Goal: Task Accomplishment & Management: Use online tool/utility

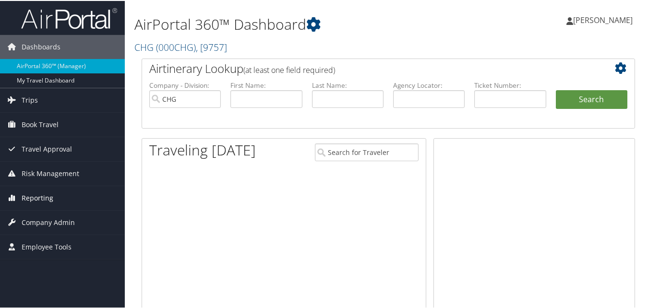
click at [35, 198] on span "Reporting" at bounding box center [38, 197] width 32 height 24
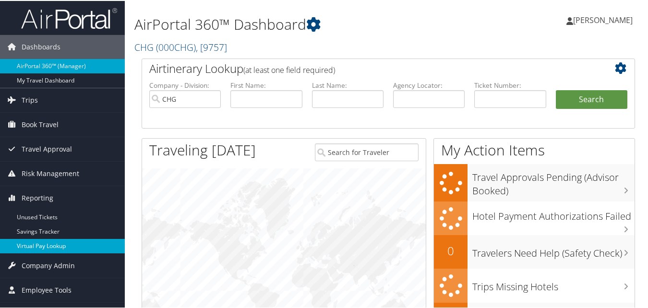
click at [40, 243] on link "Virtual Pay Lookup" at bounding box center [62, 245] width 125 height 14
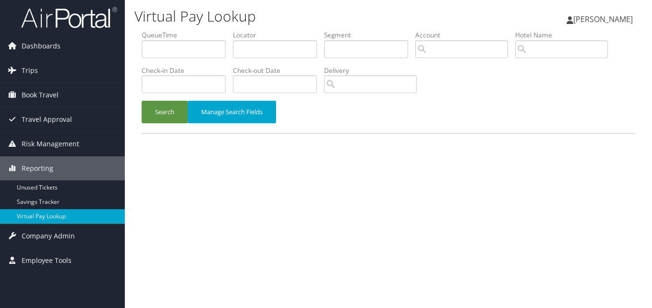
click at [175, 202] on div "Virtual Pay Lookup Luke Perry Luke Perry My Settings Travel Agency Contacts Vie…" at bounding box center [388, 154] width 527 height 308
click at [507, 149] on div "Virtual Pay Lookup Luke Perry Luke Perry My Settings Travel Agency Contacts Vie…" at bounding box center [388, 154] width 527 height 308
click at [242, 49] on input "text" at bounding box center [275, 49] width 84 height 18
paste input "QFUBPM"
type input "QFUBPM"
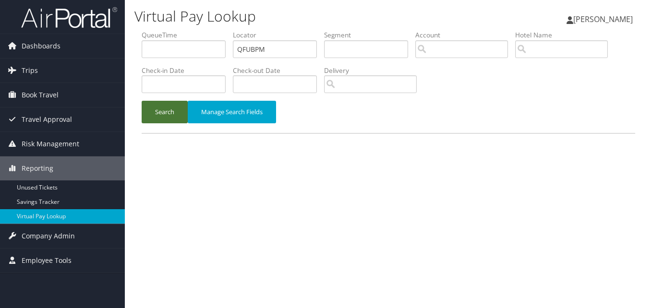
click at [155, 109] on button "Search" at bounding box center [165, 112] width 46 height 23
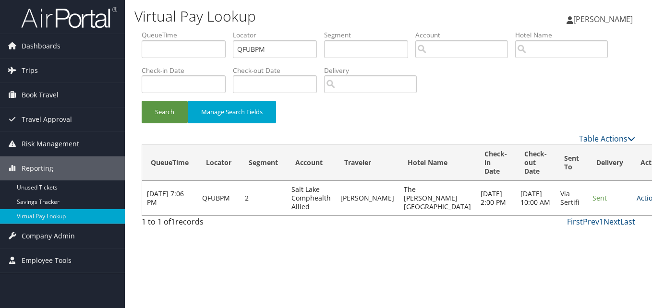
click at [637, 197] on link "Actions" at bounding box center [652, 198] width 30 height 9
click at [586, 230] on link "Logs" at bounding box center [594, 228] width 61 height 16
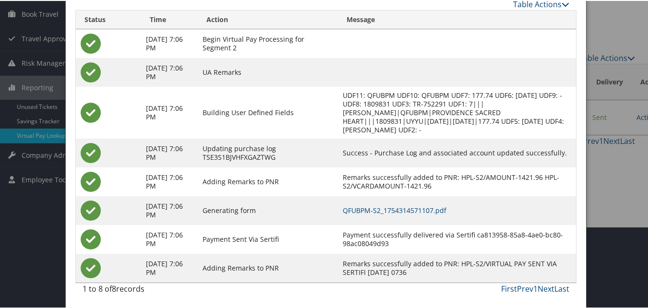
scroll to position [82, 0]
click at [410, 209] on link "QFUBPM-S2_1754314571107.pdf" at bounding box center [395, 209] width 104 height 9
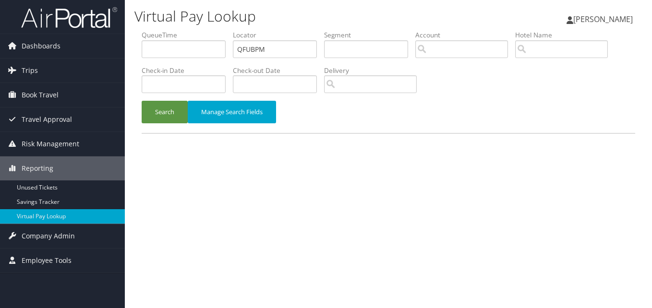
click at [202, 30] on ul "QueueTime Locator QFUBPM Segment Account Traveler Hotel Name Check-in Date Chec…" at bounding box center [389, 30] width 494 height 0
type input "MYBCMO"
click at [142, 101] on button "Search" at bounding box center [165, 112] width 46 height 23
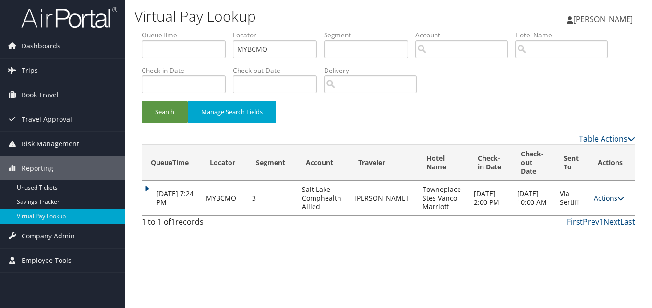
click at [612, 198] on link "Actions" at bounding box center [609, 198] width 30 height 9
click at [590, 223] on link "Logs" at bounding box center [591, 228] width 61 height 16
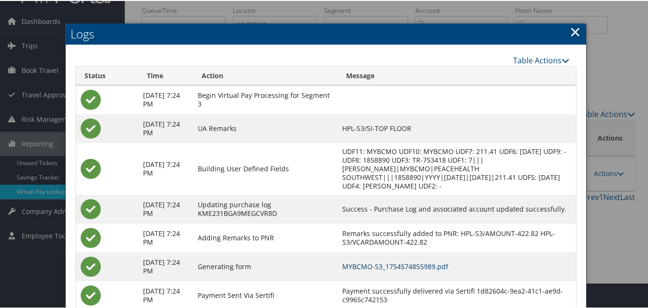
scroll to position [82, 0]
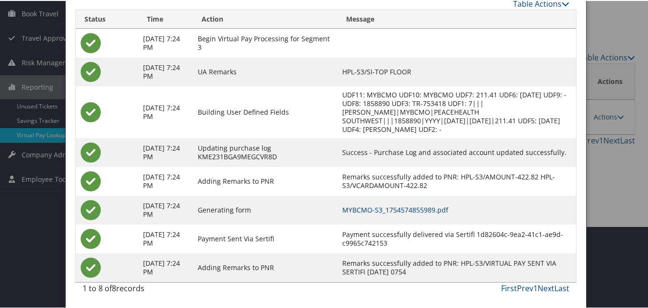
click at [398, 212] on link "MYBCMO-S3_1754574855989.pdf" at bounding box center [396, 209] width 106 height 9
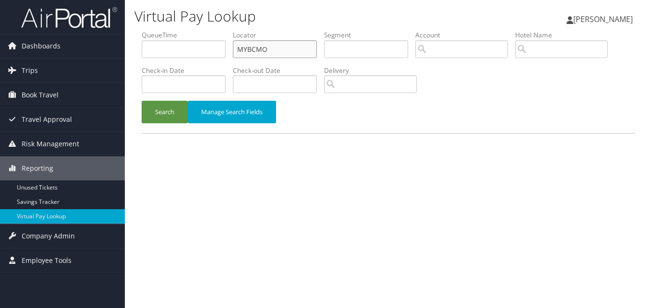
paste input "IDJHAH"
drag, startPoint x: 244, startPoint y: 46, endPoint x: 182, endPoint y: 54, distance: 63.0
click at [182, 30] on ul "QueueTime Locator IDJHAH Segment Account Traveler Hotel Name Check-in Date Chec…" at bounding box center [389, 30] width 494 height 0
type input "IDJHAH"
click at [142, 101] on button "Search" at bounding box center [165, 112] width 46 height 23
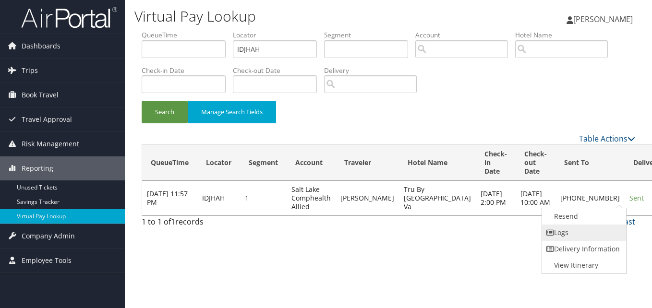
click at [596, 239] on link "Logs" at bounding box center [583, 233] width 82 height 16
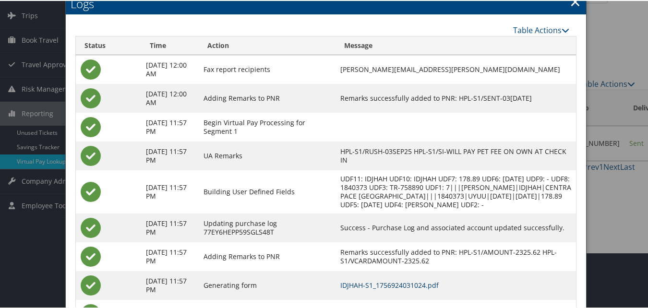
scroll to position [111, 0]
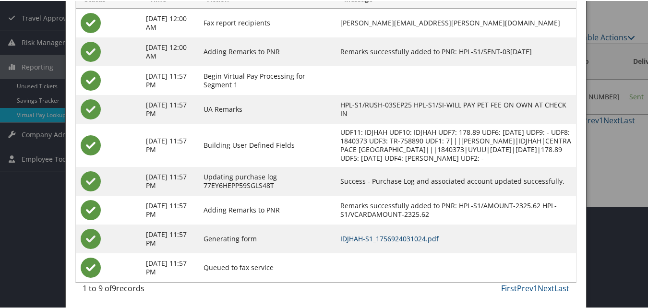
click at [368, 239] on link "IDJHAH-S1_1756924031024.pdf" at bounding box center [390, 237] width 98 height 9
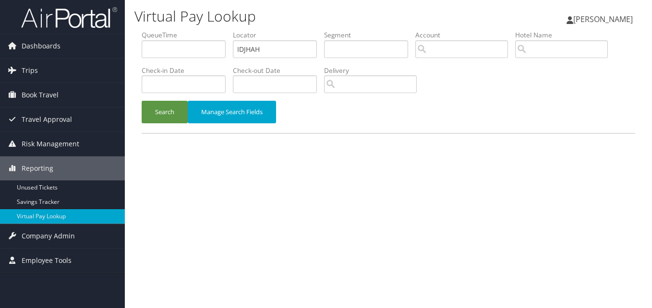
click at [147, 30] on ul "QueueTime Locator IDJHAH Segment Account Traveler Hotel Name Check-in Date Chec…" at bounding box center [389, 30] width 494 height 0
type input "NEYCWP"
click at [184, 111] on button "Search" at bounding box center [165, 112] width 46 height 23
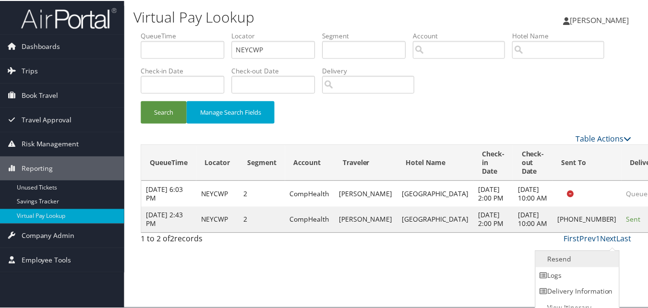
scroll to position [9, 0]
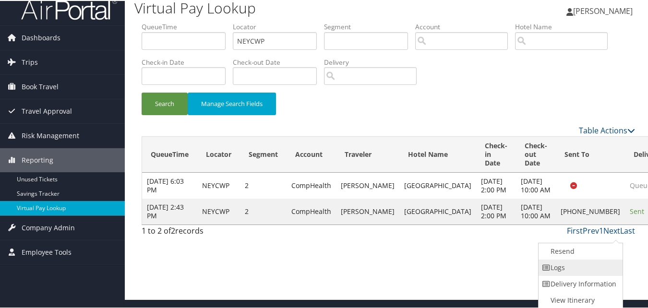
click at [584, 266] on link "Logs" at bounding box center [580, 267] width 82 height 16
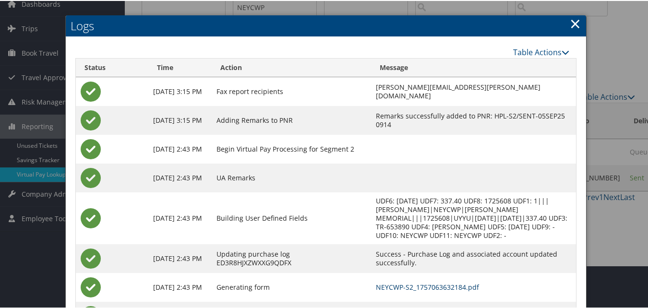
scroll to position [91, 0]
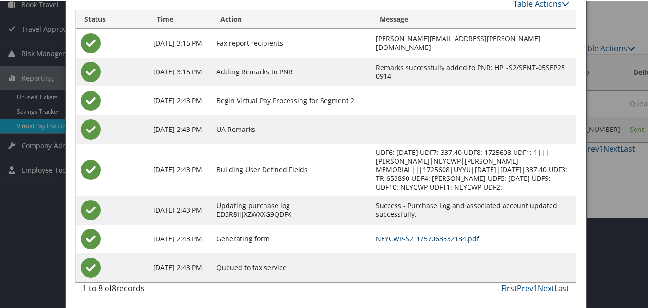
click at [439, 236] on link "NEYCWP-S2_1757063632184.pdf" at bounding box center [427, 237] width 103 height 9
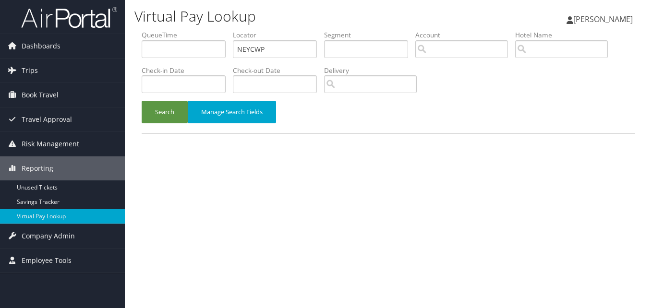
click at [162, 30] on ul "QueueTime Locator NEYCWP Segment Account Traveler Hotel Name Check-in Date Chec…" at bounding box center [389, 30] width 494 height 0
click at [142, 101] on button "Search" at bounding box center [165, 112] width 46 height 23
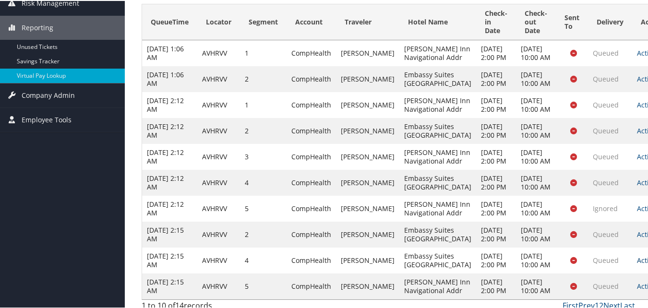
scroll to position [235, 0]
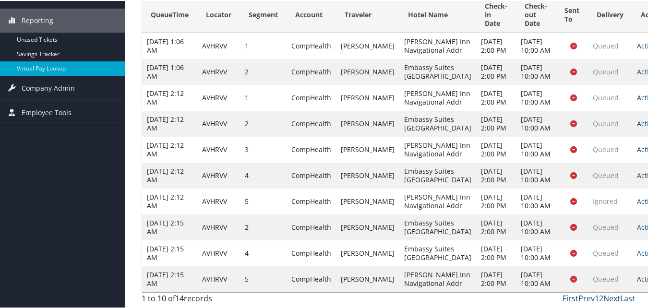
click at [637, 276] on link "Actions" at bounding box center [652, 278] width 30 height 9
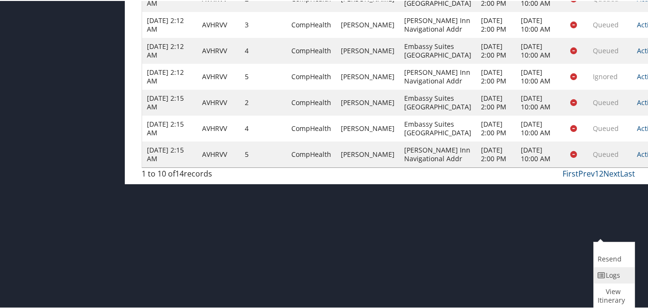
click at [609, 277] on link "Logs" at bounding box center [613, 275] width 38 height 16
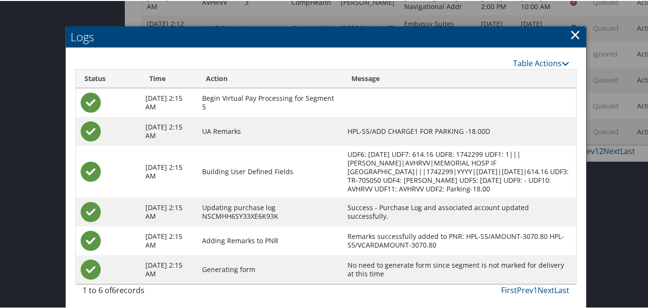
scroll to position [298, 0]
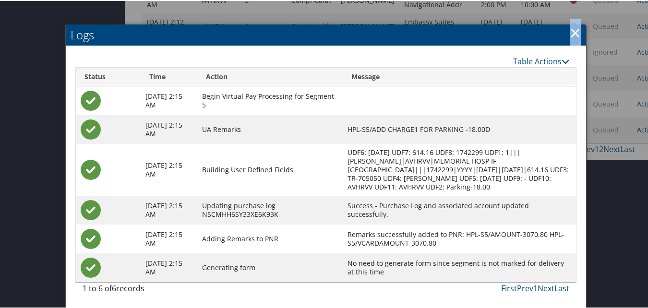
click at [573, 29] on link "×" at bounding box center [575, 31] width 11 height 19
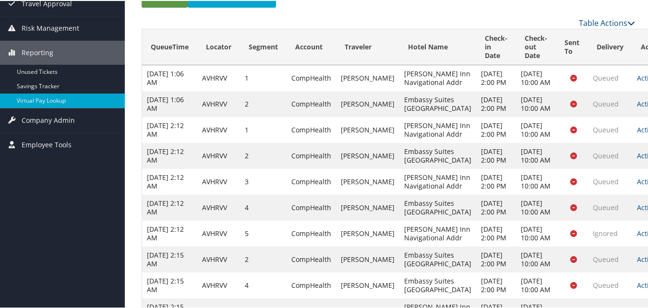
scroll to position [0, 0]
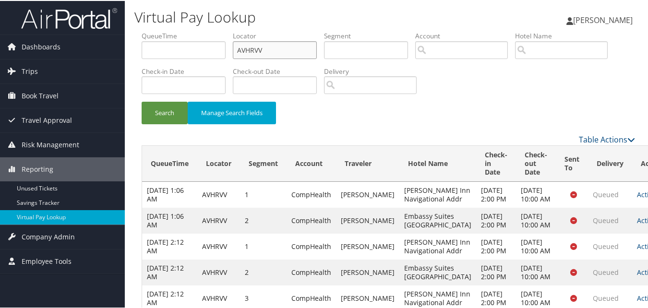
drag, startPoint x: 295, startPoint y: 43, endPoint x: 198, endPoint y: 63, distance: 98.7
click at [200, 30] on ul "QueueTime Locator AVHRVV Segment Account Traveler Hotel Name Check-in Date Chec…" at bounding box center [389, 30] width 494 height 0
paste input "NMVWBF"
type input "NMVWBF"
click at [177, 110] on button "Search" at bounding box center [165, 112] width 46 height 23
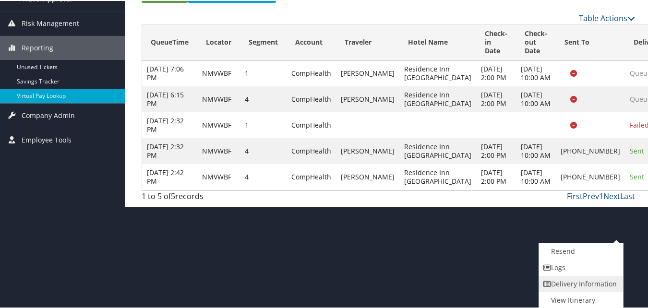
click at [579, 275] on link "Delivery Information" at bounding box center [580, 283] width 82 height 16
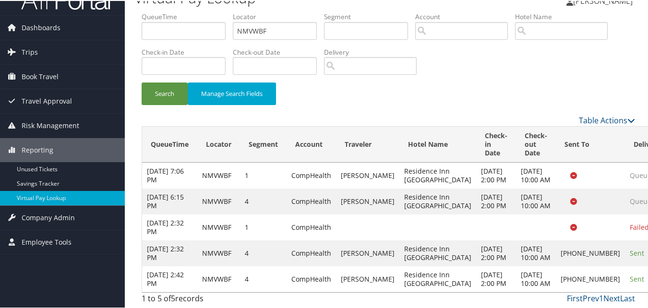
click at [625, 275] on td "Sent" at bounding box center [647, 279] width 44 height 26
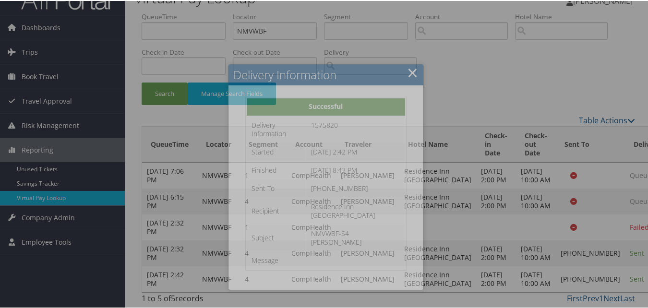
click at [599, 268] on div at bounding box center [326, 154] width 652 height 308
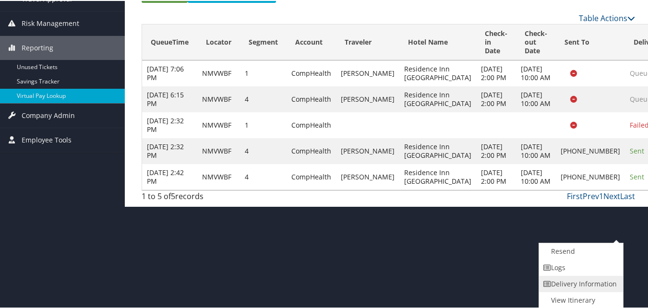
click at [572, 277] on link "Delivery Information" at bounding box center [580, 283] width 82 height 16
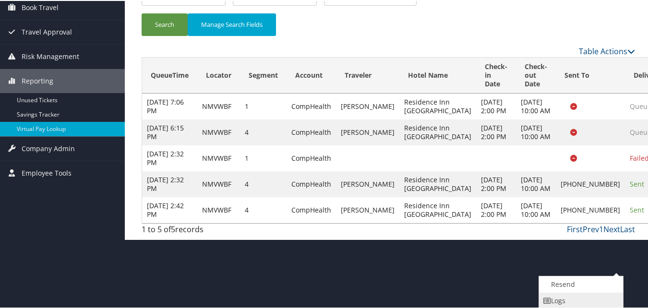
scroll to position [122, 0]
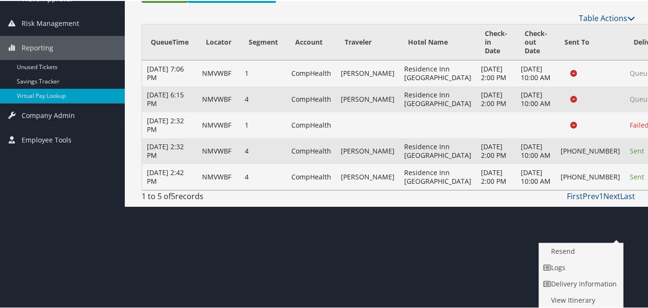
drag, startPoint x: 584, startPoint y: 273, endPoint x: 452, endPoint y: 241, distance: 136.3
click at [584, 274] on div at bounding box center [326, 154] width 652 height 308
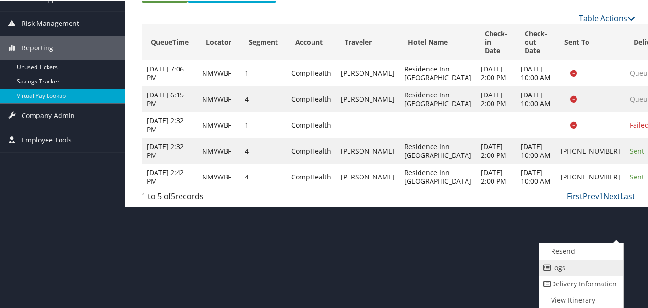
click at [565, 272] on link "Logs" at bounding box center [580, 267] width 82 height 16
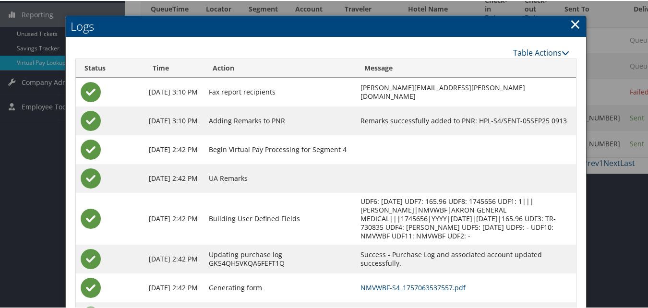
scroll to position [204, 0]
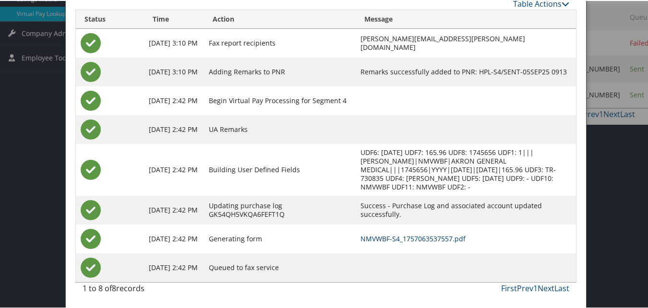
click at [393, 236] on link "NMVWBF-S4_1757063537557.pdf" at bounding box center [413, 237] width 105 height 9
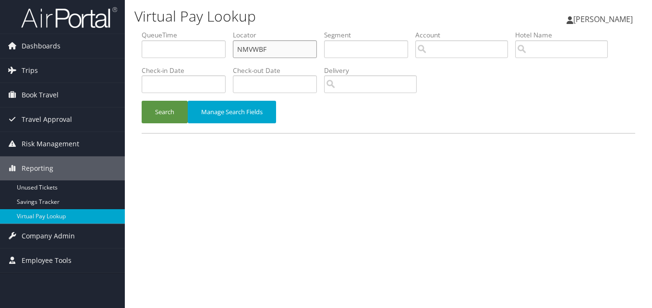
drag, startPoint x: 280, startPoint y: 52, endPoint x: 208, endPoint y: 52, distance: 71.6
click at [208, 30] on ul "QueueTime Locator NMVWBF Segment Account Traveler Hotel Name Check-in Date Chec…" at bounding box center [389, 30] width 494 height 0
paste input "EVBQCH"
type input "EVBQCH"
click at [163, 114] on button "Search" at bounding box center [165, 112] width 46 height 23
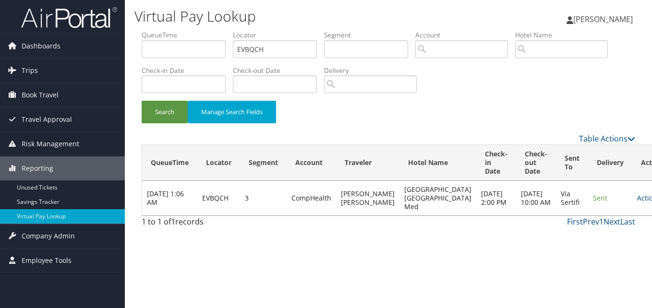
click at [637, 203] on link "Actions" at bounding box center [652, 198] width 30 height 9
click at [587, 234] on link "Logs" at bounding box center [594, 237] width 61 height 16
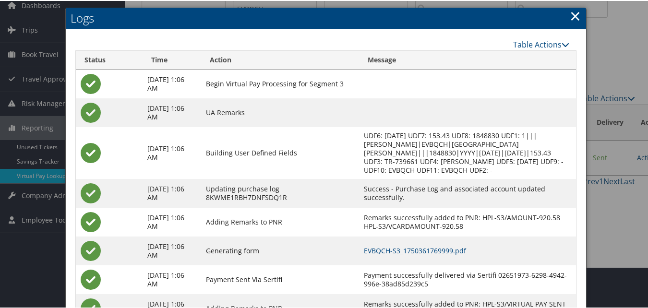
scroll to position [82, 0]
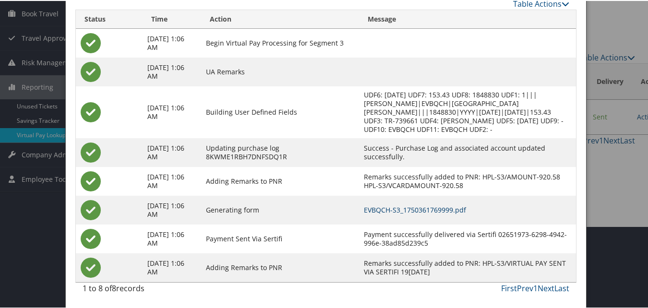
click at [444, 210] on link "EVBQCH-S3_1750361769999.pdf" at bounding box center [415, 209] width 102 height 9
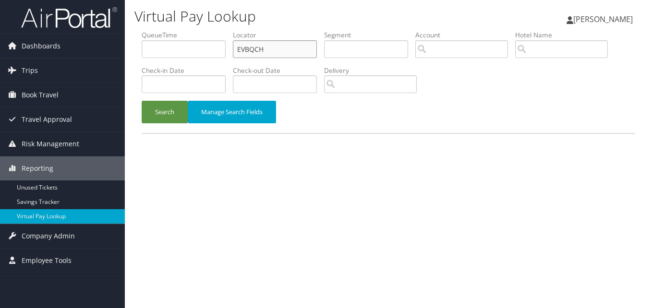
drag, startPoint x: 194, startPoint y: 58, endPoint x: 185, endPoint y: 60, distance: 9.0
click at [186, 30] on ul "QueueTime Locator EVBQCH Segment Account Traveler Hotel Name Check-in Date Chec…" at bounding box center [389, 30] width 494 height 0
paste input "FWMUVC"
type input "FWMUVC"
click at [142, 101] on button "Search" at bounding box center [165, 112] width 46 height 23
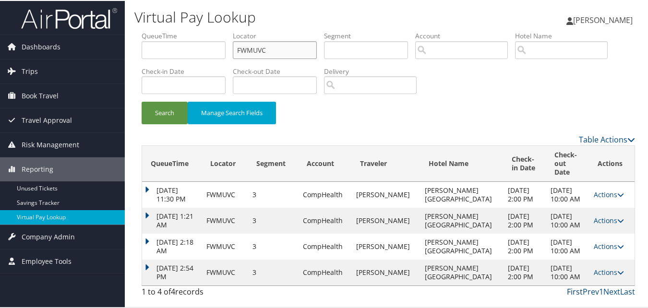
scroll to position [28, 0]
click at [595, 264] on td "Actions Resend Logs View Itinerary" at bounding box center [612, 272] width 46 height 26
click at [597, 272] on link "Actions" at bounding box center [609, 271] width 30 height 9
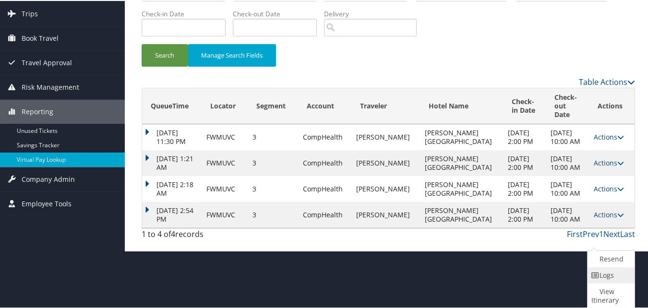
click at [601, 274] on link "Logs" at bounding box center [610, 275] width 45 height 16
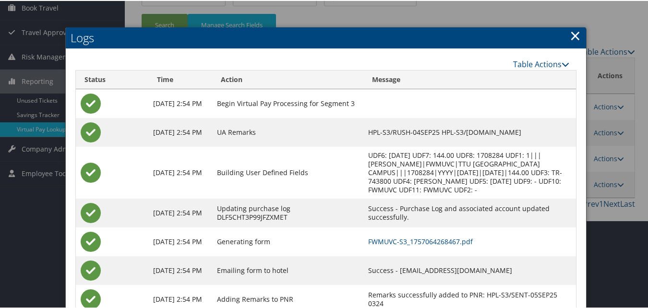
scroll to position [111, 0]
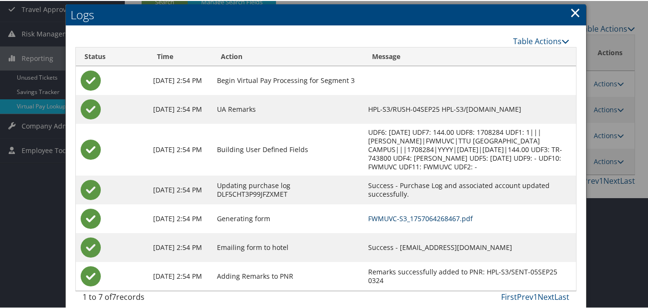
click at [399, 213] on link "FWMUVC-S3_1757064268467.pdf" at bounding box center [420, 217] width 105 height 9
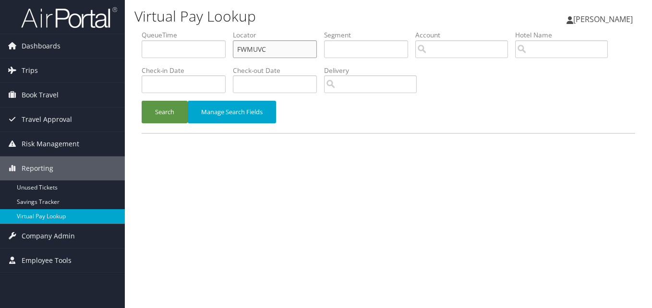
drag, startPoint x: 222, startPoint y: 52, endPoint x: 178, endPoint y: 58, distance: 44.6
click at [178, 30] on ul "QueueTime Locator FWMUVC Segment Account Traveler Hotel Name Check-in Date Chec…" at bounding box center [389, 30] width 494 height 0
paste input "KCQBLT"
click at [168, 114] on button "Search" at bounding box center [165, 112] width 46 height 23
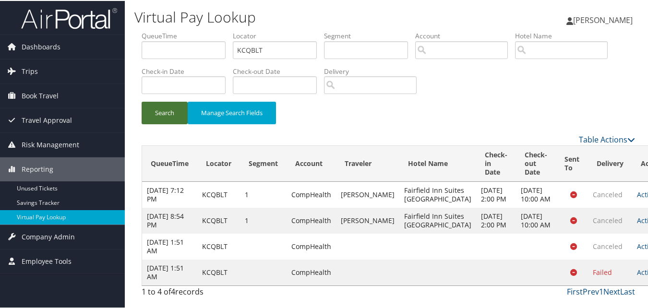
scroll to position [11, 0]
drag, startPoint x: 294, startPoint y: 35, endPoint x: 163, endPoint y: 50, distance: 132.5
click at [163, 30] on ul "QueueTime Locator KCQBLT Segment Account Traveler Hotel Name Check-in Date Chec…" at bounding box center [389, 30] width 494 height 0
paste input "EKHPWO"
click at [254, 40] on input "EKHPWO" at bounding box center [275, 49] width 84 height 18
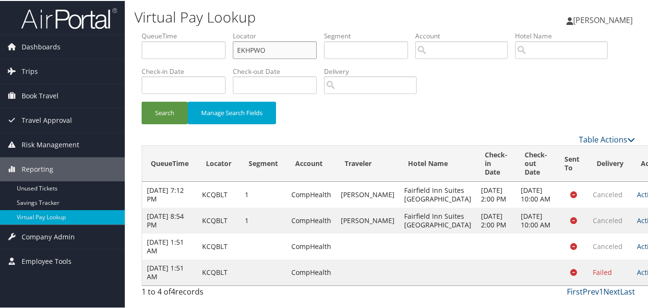
type input "EKHPWO"
click at [142, 101] on button "Search" at bounding box center [165, 112] width 46 height 23
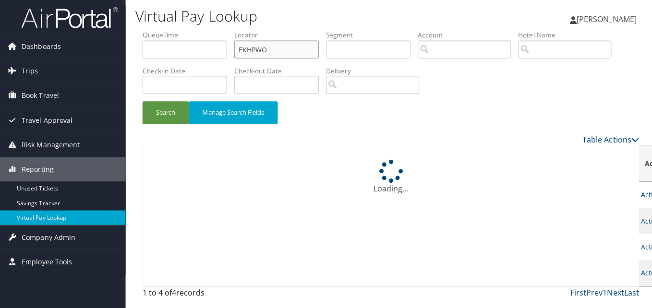
scroll to position [0, 0]
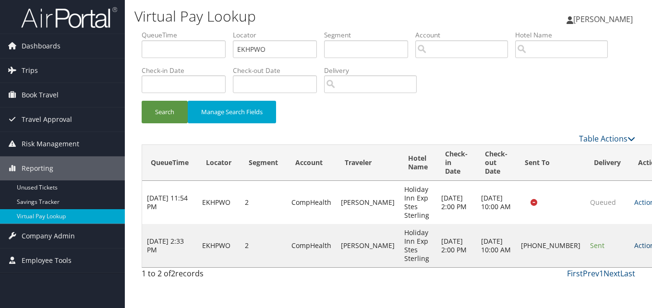
click at [635, 246] on link "Actions" at bounding box center [650, 245] width 30 height 9
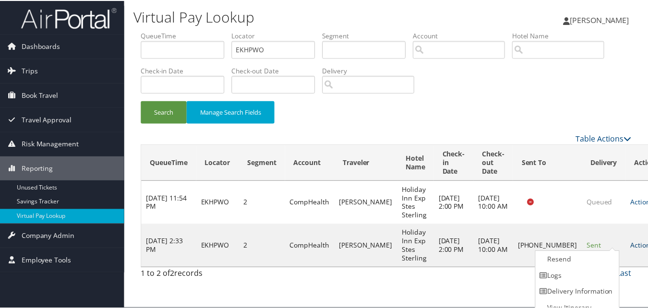
scroll to position [9, 0]
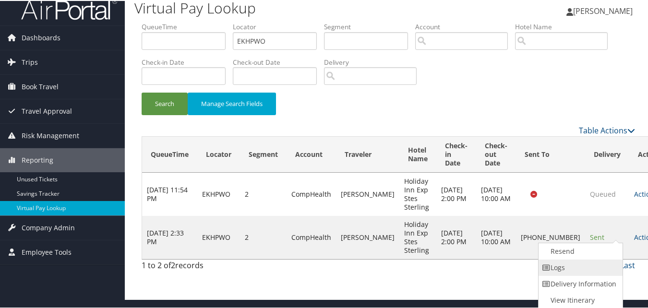
click at [592, 263] on link "Logs" at bounding box center [580, 267] width 82 height 16
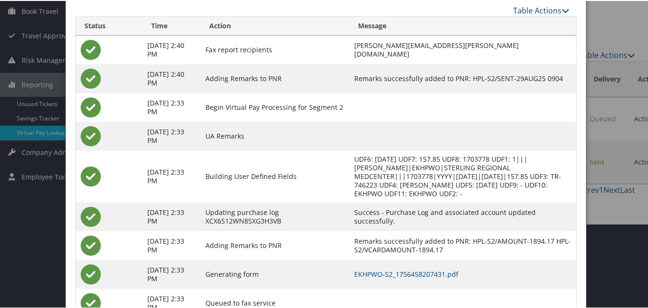
scroll to position [120, 0]
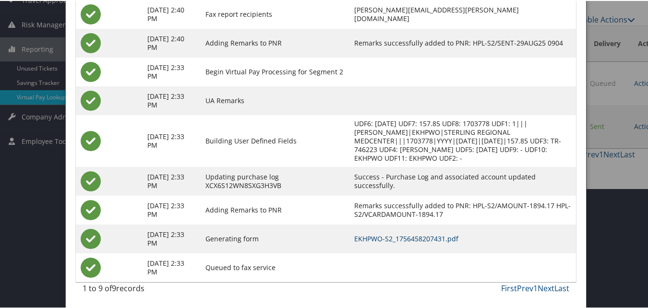
click at [397, 240] on link "EKHPWO-S2_1756458207431.pdf" at bounding box center [407, 237] width 104 height 9
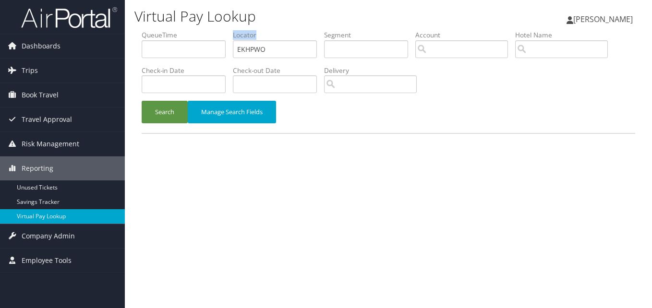
drag, startPoint x: 289, startPoint y: 58, endPoint x: 184, endPoint y: 64, distance: 105.4
click at [184, 30] on ul "QueueTime Locator EKHPWO Segment Account Traveler Hotel Name Check-in Date Chec…" at bounding box center [389, 30] width 494 height 0
click at [281, 45] on input "EKHPWO" at bounding box center [275, 49] width 84 height 18
drag, startPoint x: 278, startPoint y: 50, endPoint x: 207, endPoint y: 57, distance: 71.9
click at [207, 30] on ul "QueueTime Locator EKHPWO Segment Account Traveler Hotel Name Check-in Date Chec…" at bounding box center [389, 30] width 494 height 0
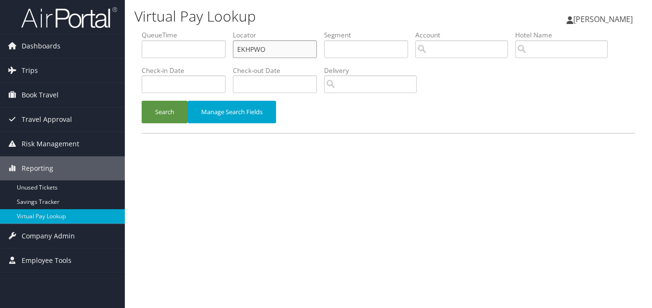
paste input "EMPPXD"
click at [142, 101] on button "Search" at bounding box center [165, 112] width 46 height 23
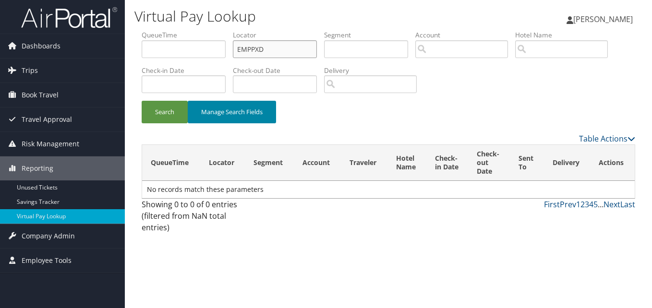
type input "EMPPXD"
click at [142, 101] on button "Search" at bounding box center [165, 112] width 46 height 23
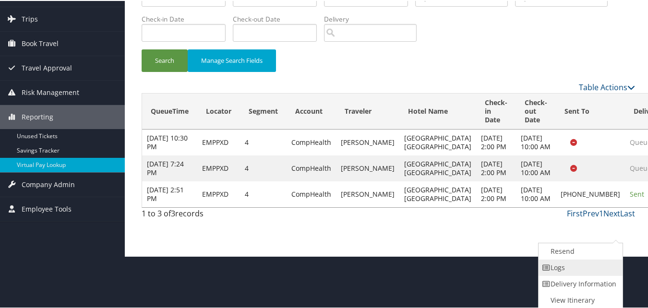
click at [614, 266] on link "Logs" at bounding box center [580, 267] width 82 height 16
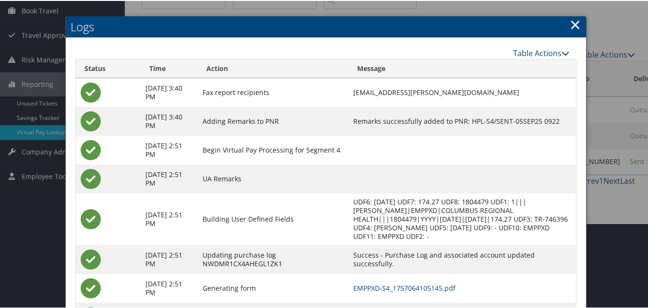
scroll to position [135, 0]
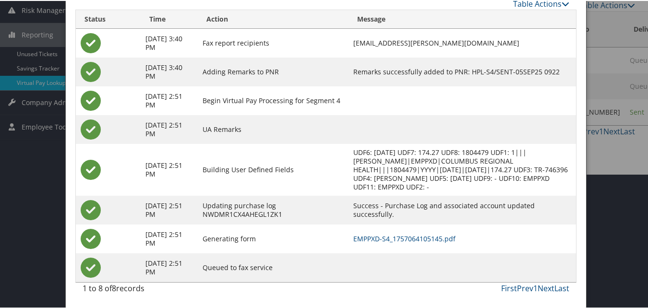
click at [419, 232] on td "EMPPXD-S4_1757064105145.pdf" at bounding box center [463, 238] width 228 height 29
click at [419, 236] on link "EMPPXD-S4_1757064105145.pdf" at bounding box center [405, 237] width 102 height 9
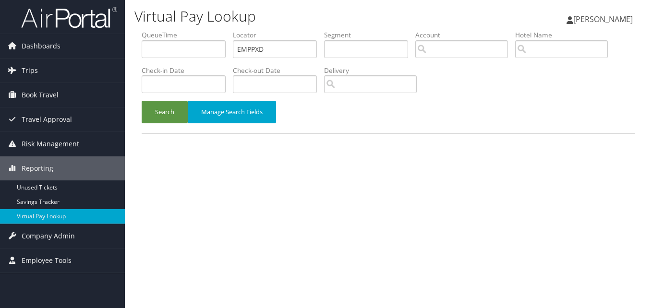
click at [177, 30] on ul "QueueTime Locator EMPPXD Segment Account Traveler Hotel Name Check-in Date Chec…" at bounding box center [389, 30] width 494 height 0
type input "CHQBKI"
click at [142, 101] on button "Search" at bounding box center [165, 112] width 46 height 23
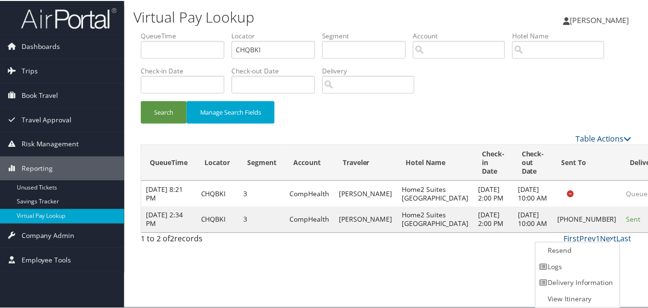
scroll to position [0, 0]
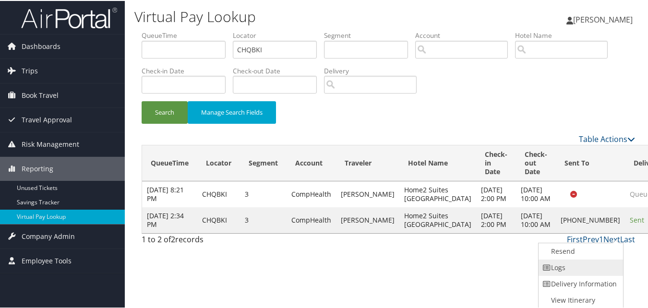
click at [575, 266] on link "Logs" at bounding box center [580, 267] width 82 height 16
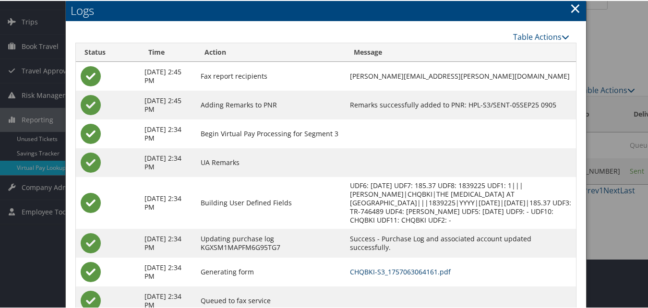
scroll to position [83, 0]
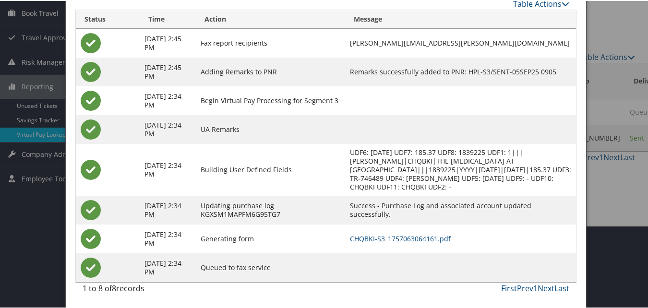
click at [408, 245] on td "CHQBKI-S3_1757063064161.pdf" at bounding box center [460, 238] width 231 height 29
click at [410, 239] on link "CHQBKI-S3_1757063064161.pdf" at bounding box center [400, 237] width 101 height 9
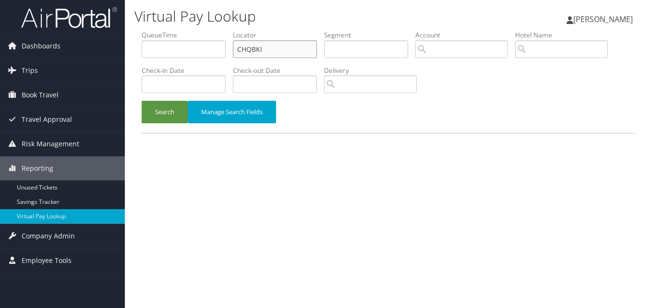
paste input "OVUFKQ"
drag, startPoint x: 0, startPoint y: 0, endPoint x: 178, endPoint y: 51, distance: 185.5
click at [178, 30] on ul "QueueTime Locator OVUFKQ Segment Account Traveler Hotel Name Check-in Date Chec…" at bounding box center [389, 30] width 494 height 0
type input "OVUFKQ"
click at [142, 101] on button "Search" at bounding box center [165, 112] width 46 height 23
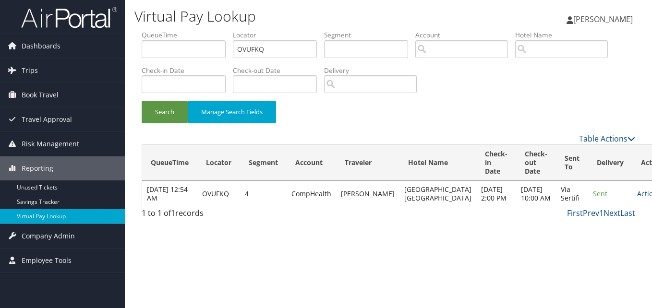
click at [637, 198] on link "Actions" at bounding box center [652, 193] width 30 height 9
click at [586, 236] on link "Logs" at bounding box center [594, 233] width 61 height 16
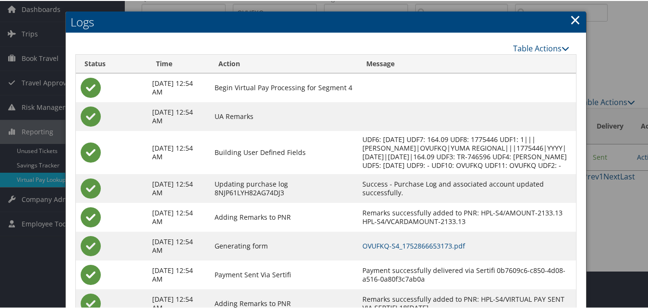
scroll to position [82, 0]
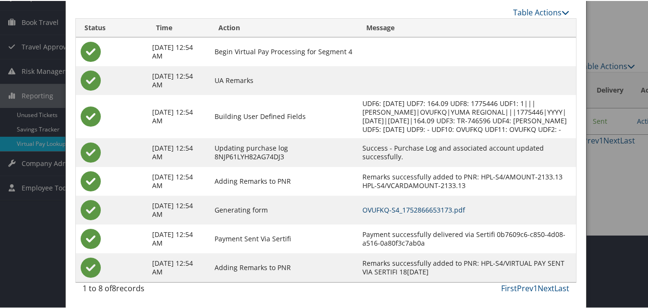
click at [386, 211] on td "OVUFKQ-S4_1752866653173.pdf" at bounding box center [467, 209] width 219 height 29
click at [386, 209] on link "OVUFKQ-S4_1752866653173.pdf" at bounding box center [414, 209] width 103 height 9
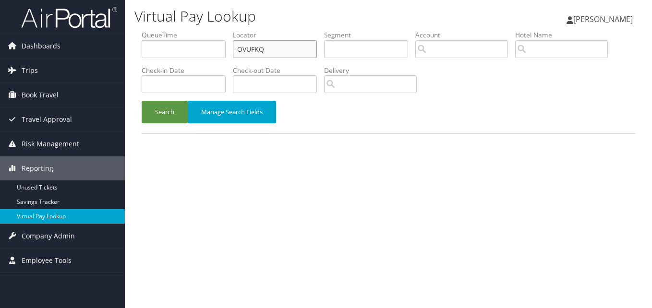
paste input "IKAPVZ"
drag, startPoint x: 193, startPoint y: 54, endPoint x: 151, endPoint y: 57, distance: 42.3
click at [151, 30] on ul "QueueTime Locator IKAPVZ Segment Account Traveler Hotel Name Check-in Date Chec…" at bounding box center [389, 30] width 494 height 0
type input "IKAPVZ"
click at [142, 101] on button "Search" at bounding box center [165, 112] width 46 height 23
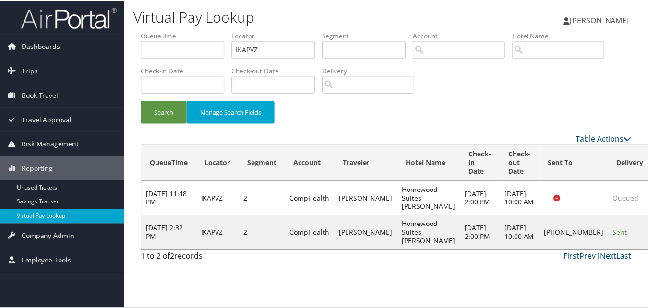
scroll to position [0, 0]
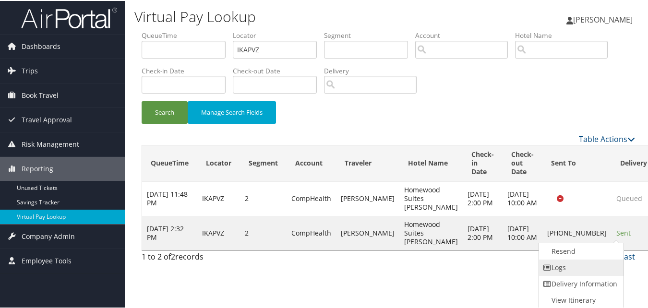
click at [593, 266] on link "Logs" at bounding box center [580, 267] width 82 height 16
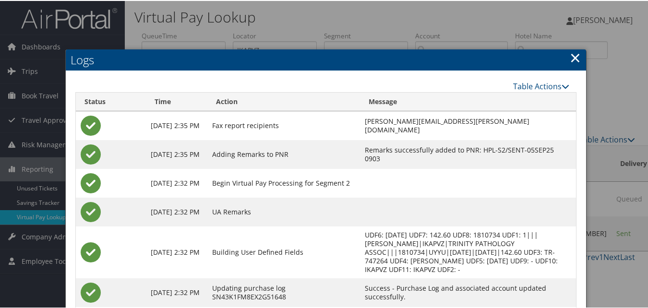
scroll to position [83, 0]
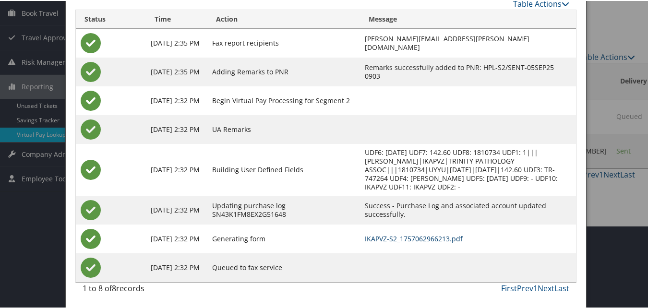
click at [390, 236] on link "IKAPVZ-S2_1757062966213.pdf" at bounding box center [414, 237] width 98 height 9
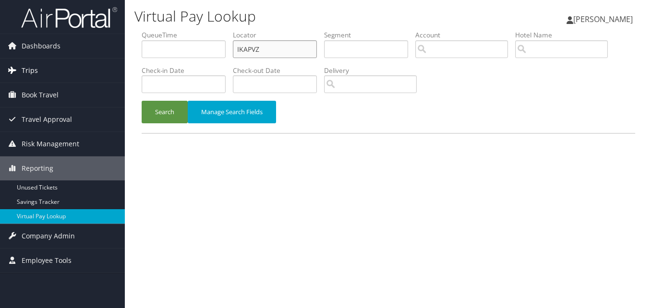
drag, startPoint x: 278, startPoint y: 48, endPoint x: 106, endPoint y: 63, distance: 173.1
click at [81, 48] on div "Dashboards AirPortal 360™ (Manager) My Travel Dashboard Trips Airtinerary® Look…" at bounding box center [326, 154] width 652 height 308
paste input "GSZQNR"
type input "GSZQNR"
click at [142, 101] on button "Search" at bounding box center [165, 112] width 46 height 23
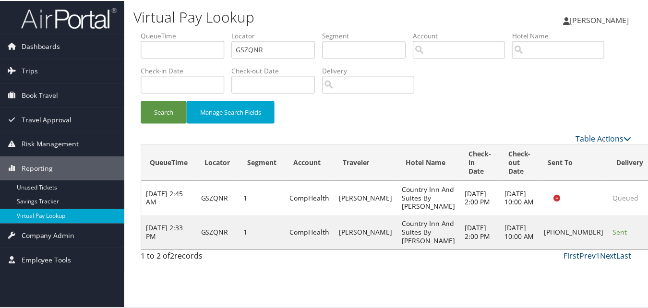
scroll to position [9, 0]
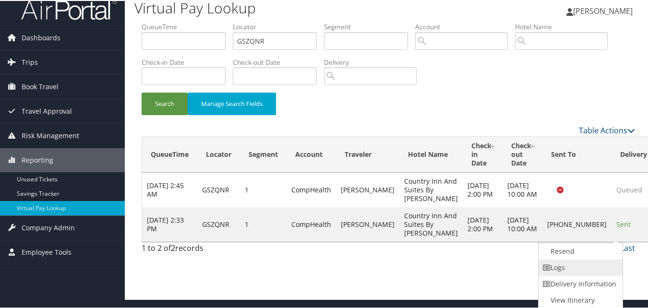
click at [588, 262] on link "Logs" at bounding box center [580, 267] width 82 height 16
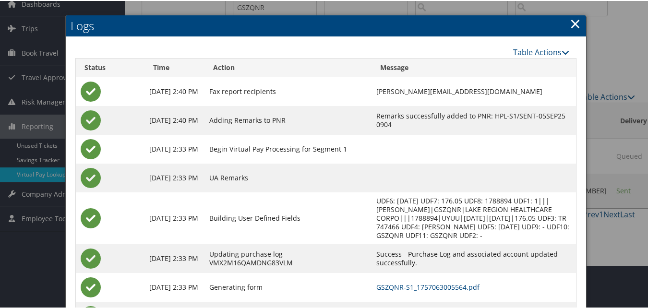
scroll to position [91, 0]
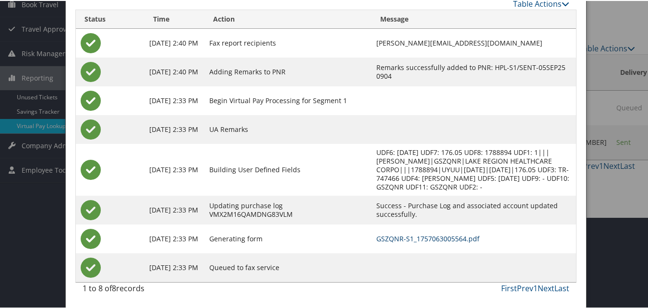
click at [435, 241] on link "GSZQNR-S1_1757063005564.pdf" at bounding box center [428, 237] width 103 height 9
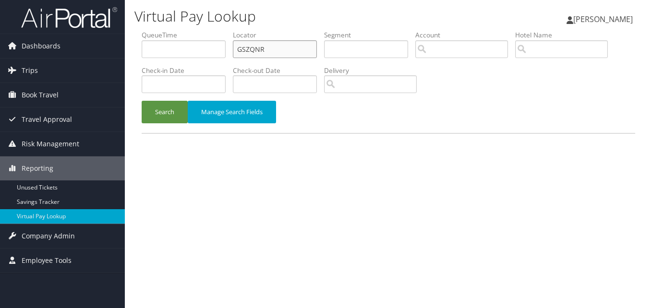
drag, startPoint x: 182, startPoint y: 61, endPoint x: 174, endPoint y: 63, distance: 8.4
click at [175, 30] on ul "QueueTime Locator GSZQNR Segment Account Traveler Hotel Name Check-in Date Chec…" at bounding box center [389, 30] width 494 height 0
paste input "YBYQVC"
type input "YBYQVC"
click at [153, 115] on button "Search" at bounding box center [165, 112] width 46 height 23
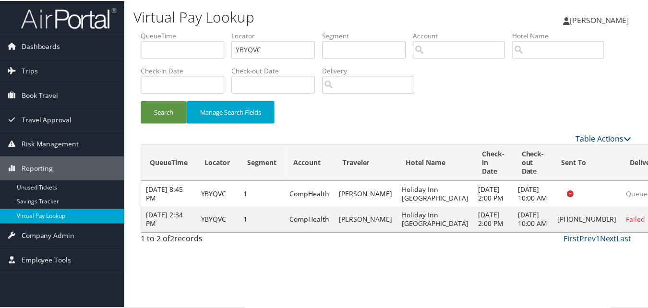
scroll to position [9, 0]
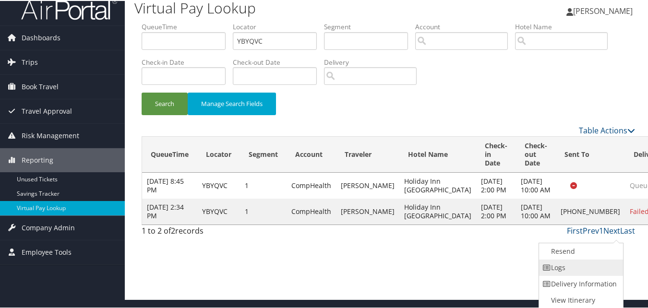
click at [581, 261] on link "Logs" at bounding box center [580, 267] width 82 height 16
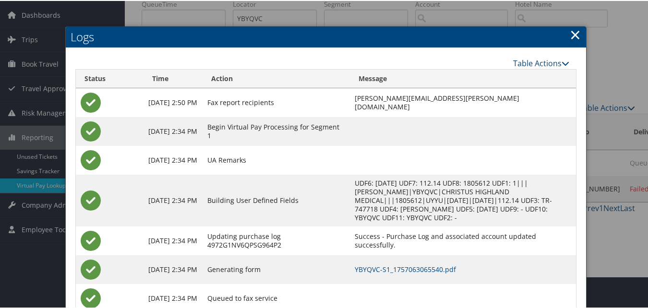
scroll to position [62, 0]
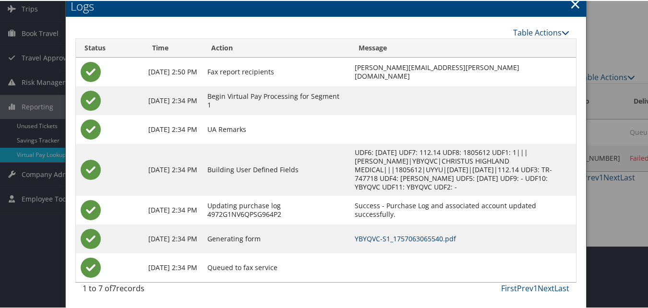
click at [409, 237] on link "YBYQVC-S1_1757063065540.pdf" at bounding box center [405, 237] width 101 height 9
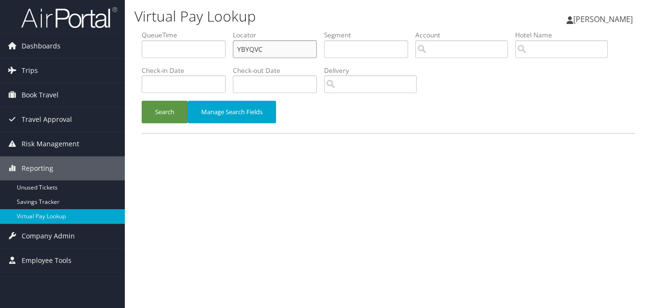
paste input "EBWRNS"
drag, startPoint x: 0, startPoint y: 0, endPoint x: 189, endPoint y: 73, distance: 202.7
click at [199, 30] on ul "QueueTime Locator EBWRNS Segment Account Traveler Hotel Name Check-in Date Chec…" at bounding box center [389, 30] width 494 height 0
type input "EBWRNS"
drag, startPoint x: 160, startPoint y: 121, endPoint x: 163, endPoint y: 114, distance: 7.6
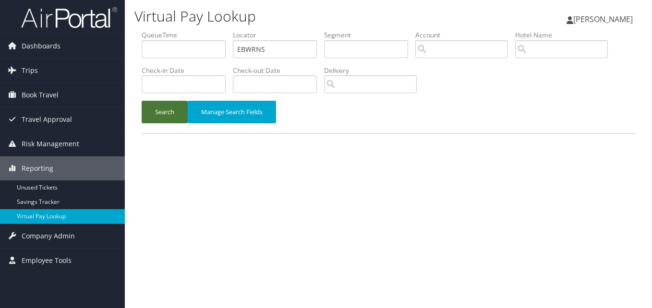
click at [160, 119] on button "Search" at bounding box center [165, 112] width 46 height 23
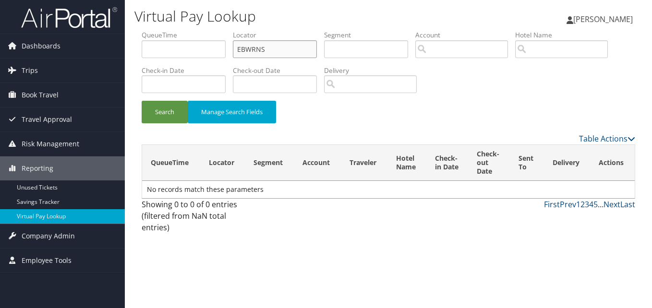
drag, startPoint x: 270, startPoint y: 51, endPoint x: 128, endPoint y: 80, distance: 144.5
click at [129, 78] on div "Virtual Pay Lookup Luke Perry Luke Perry My Settings Travel Agency Contacts Vie…" at bounding box center [388, 154] width 527 height 308
paste input "WIHQEV"
click at [166, 107] on button "Search" at bounding box center [165, 112] width 46 height 23
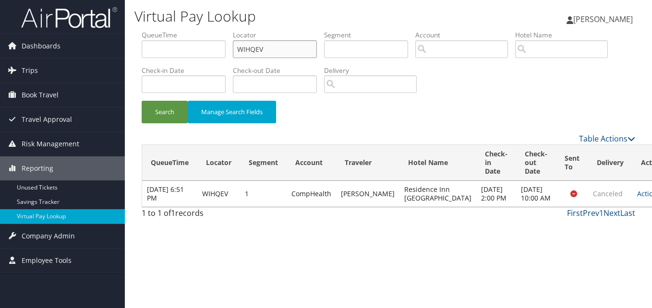
drag, startPoint x: 281, startPoint y: 56, endPoint x: 190, endPoint y: 97, distance: 100.2
click at [199, 30] on ul "QueueTime Locator WIHQEV Segment Account Traveler Hotel Name Check-in Date Chec…" at bounding box center [389, 30] width 494 height 0
paste input "GNSXWG"
type input "GNSXWG"
click at [158, 118] on button "Search" at bounding box center [165, 112] width 46 height 23
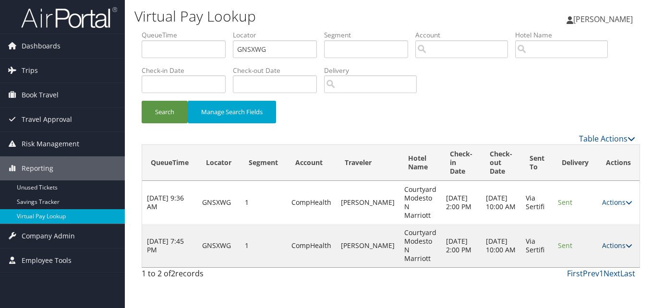
click at [612, 248] on link "Actions" at bounding box center [617, 245] width 30 height 9
click at [590, 271] on link "Logs" at bounding box center [594, 276] width 61 height 16
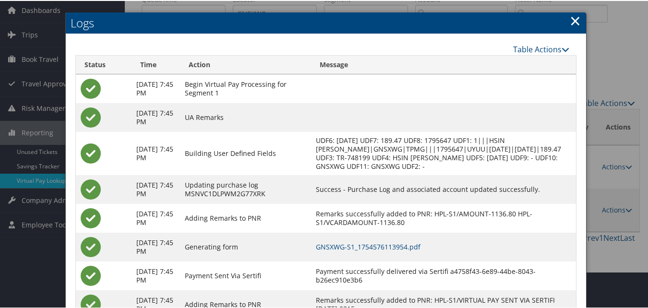
scroll to position [73, 0]
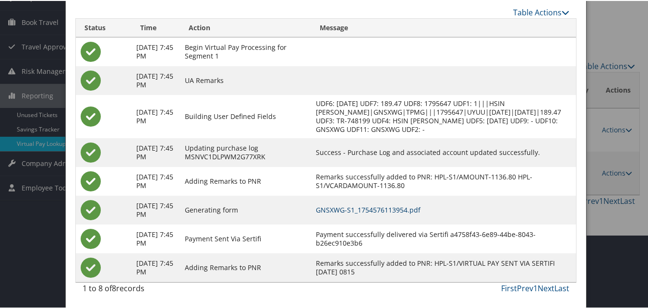
click at [389, 208] on link "GNSXWG-S1_1754576113954.pdf" at bounding box center [368, 209] width 105 height 9
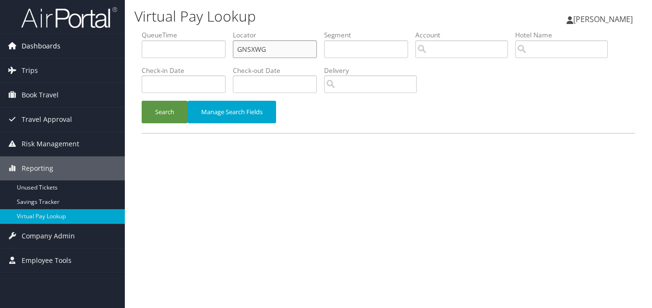
paste input "UHKMUN"
drag, startPoint x: 0, startPoint y: 0, endPoint x: 121, endPoint y: 54, distance: 132.0
click at [121, 52] on div "Dashboards AirPortal 360™ (Manager) My Travel Dashboard Trips Airtinerary® Look…" at bounding box center [326, 154] width 652 height 308
type input "UHKMUN"
click at [142, 101] on button "Search" at bounding box center [165, 112] width 46 height 23
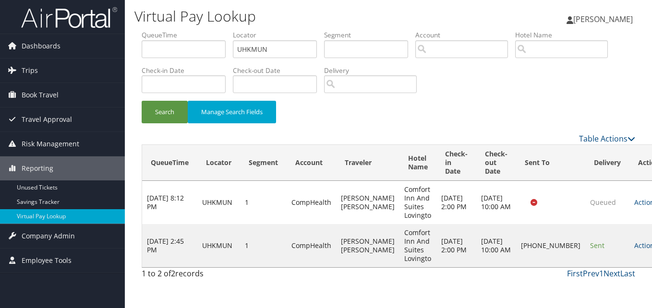
click at [635, 241] on link "Actions" at bounding box center [650, 245] width 30 height 9
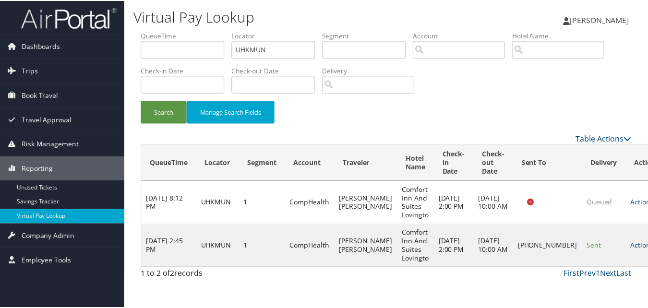
scroll to position [9, 0]
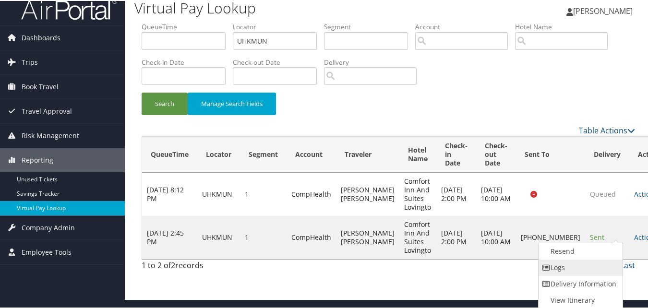
click at [586, 261] on link "Logs" at bounding box center [580, 267] width 82 height 16
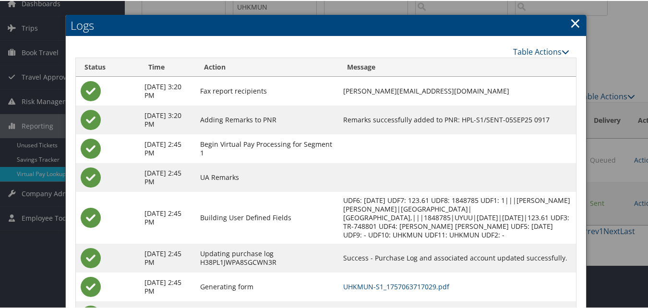
scroll to position [91, 0]
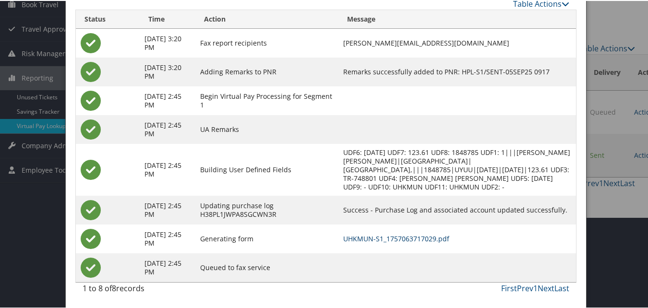
click at [373, 233] on link "UHKMUN-S1_1757063717029.pdf" at bounding box center [396, 237] width 106 height 9
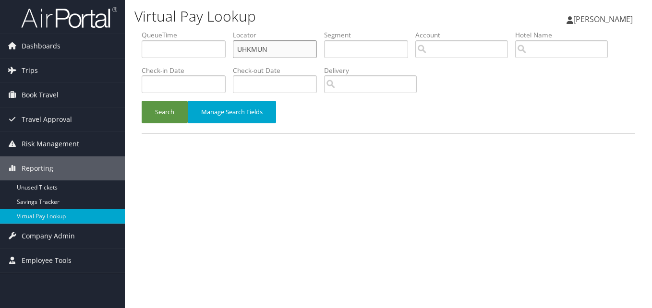
drag, startPoint x: 0, startPoint y: 0, endPoint x: 192, endPoint y: 67, distance: 203.6
click at [192, 30] on ul "QueueTime Locator UHKMUN Segment Account Traveler Hotel Name Check-in Date Chec…" at bounding box center [389, 30] width 494 height 0
paste input "CFJIQO"
type input "CFJIQO"
click at [172, 111] on button "Search" at bounding box center [165, 112] width 46 height 23
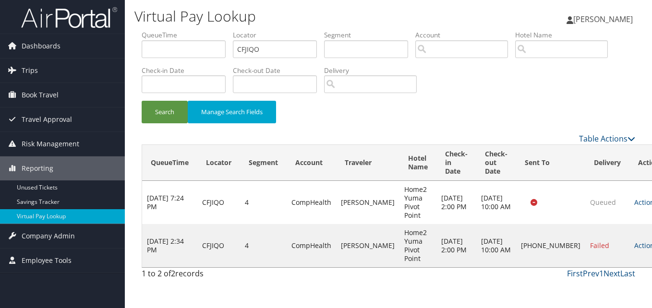
click at [635, 244] on link "Actions" at bounding box center [650, 245] width 30 height 9
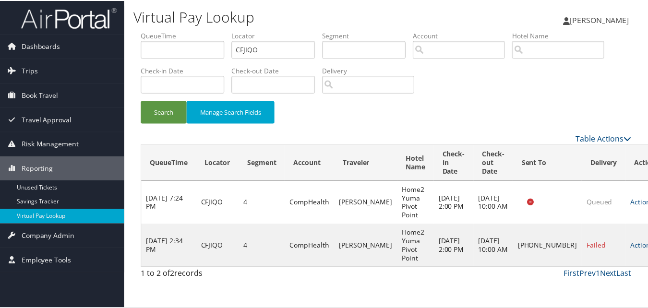
scroll to position [9, 0]
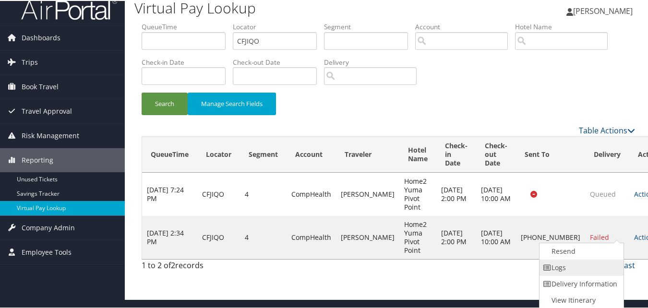
click at [595, 265] on link "Logs" at bounding box center [581, 267] width 82 height 16
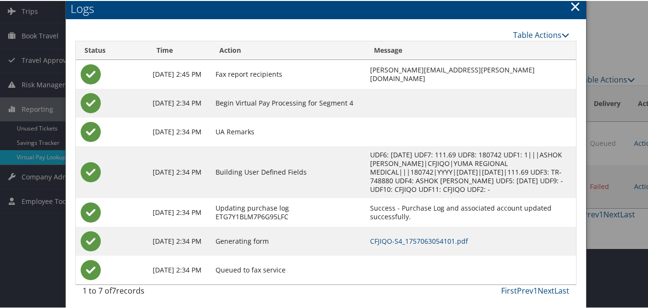
scroll to position [62, 0]
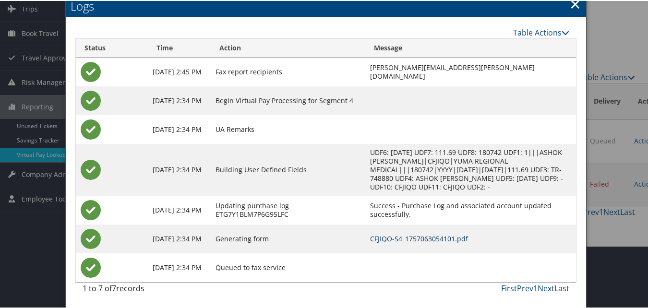
click at [421, 237] on link "CFJIQO-S4_1757063054101.pdf" at bounding box center [419, 237] width 98 height 9
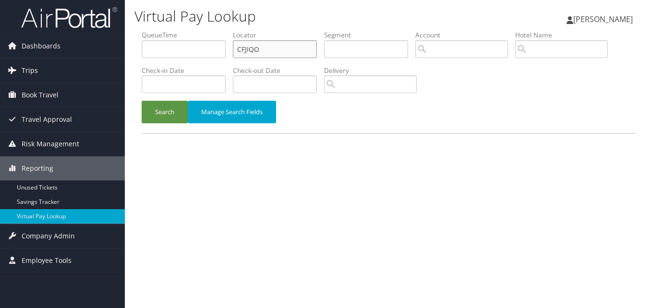
drag, startPoint x: 274, startPoint y: 51, endPoint x: 107, endPoint y: 61, distance: 167.0
click at [108, 56] on div "Dashboards AirPortal 360™ (Manager) My Travel Dashboard Trips Airtinerary® Look…" at bounding box center [326, 154] width 652 height 308
paste input "HZPTVK"
type input "HZPTVK"
click at [142, 101] on button "Search" at bounding box center [165, 112] width 46 height 23
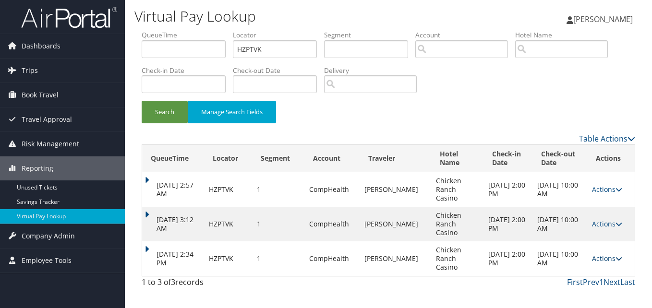
click at [597, 254] on link "Actions" at bounding box center [607, 258] width 30 height 9
click at [585, 260] on link "Logs" at bounding box center [588, 267] width 61 height 16
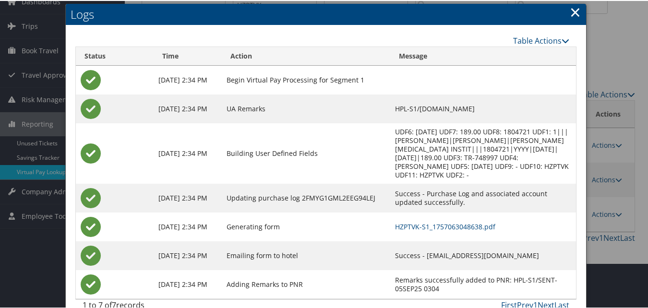
scroll to position [53, 0]
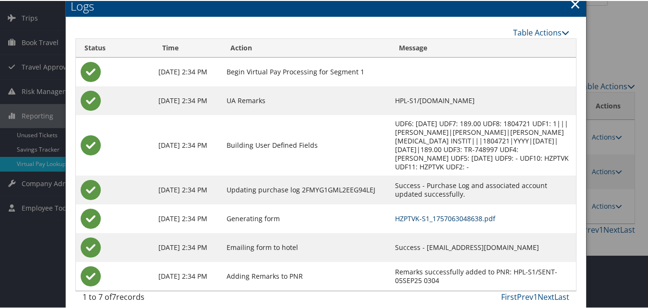
click at [428, 213] on link "HZPTVK-S1_1757063048638.pdf" at bounding box center [445, 217] width 100 height 9
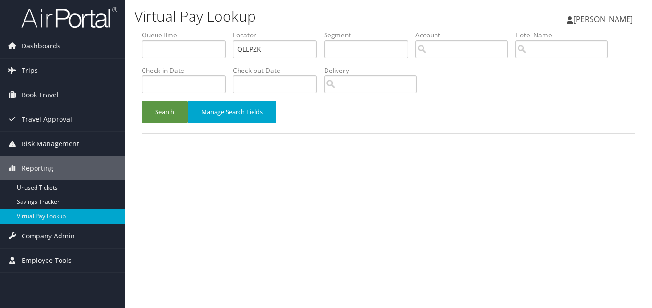
click at [153, 30] on ul "QueueTime Locator QLLPZK Segment Account Traveler Hotel Name Check-in Date Chec…" at bounding box center [389, 30] width 494 height 0
type input "QLLPZK"
click at [142, 101] on button "Search" at bounding box center [165, 112] width 46 height 23
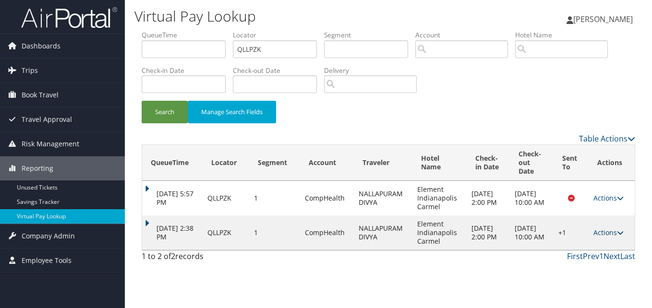
drag, startPoint x: 602, startPoint y: 230, endPoint x: 597, endPoint y: 232, distance: 6.4
click at [602, 230] on link "Actions" at bounding box center [609, 232] width 30 height 9
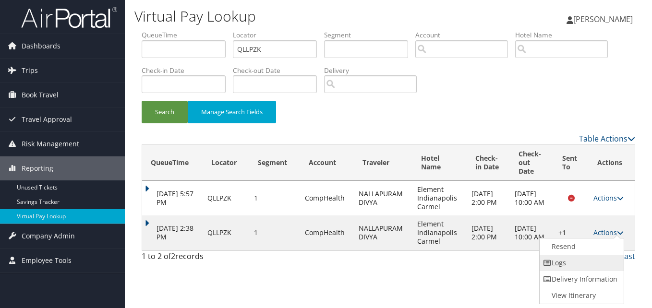
click at [582, 261] on link "Logs" at bounding box center [581, 263] width 82 height 16
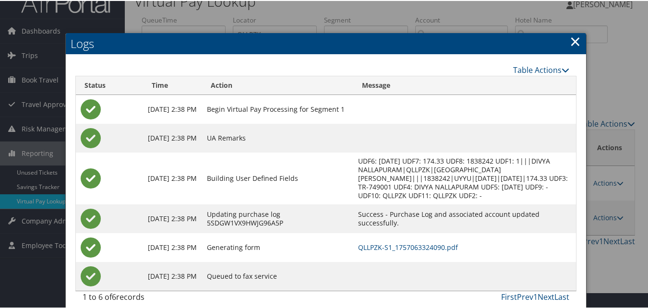
scroll to position [24, 0]
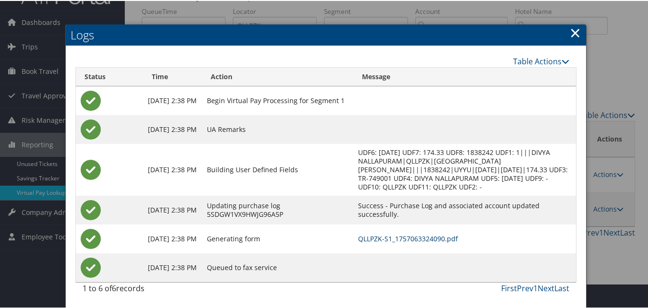
click at [431, 236] on link "QLLPZK-S1_1757063324090.pdf" at bounding box center [408, 237] width 100 height 9
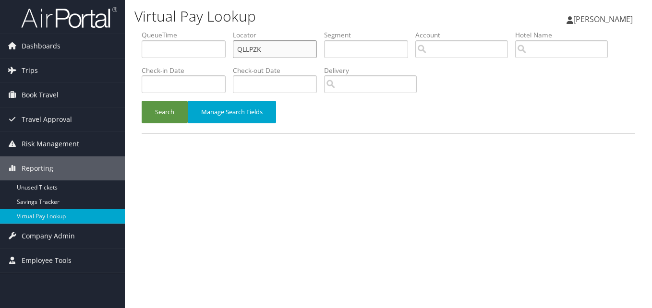
drag, startPoint x: 0, startPoint y: 0, endPoint x: 186, endPoint y: 65, distance: 197.0
click at [186, 30] on ul "QueueTime Locator QLLPZK Segment Account Traveler Hotel Name Check-in Date Chec…" at bounding box center [389, 30] width 494 height 0
paste input "c"
drag, startPoint x: 274, startPoint y: 53, endPoint x: 196, endPoint y: 64, distance: 79.1
click at [196, 30] on ul "QueueTime Locator QLLPZK Segment Account Traveler Hotel Name Check-in Date Chec…" at bounding box center [389, 30] width 494 height 0
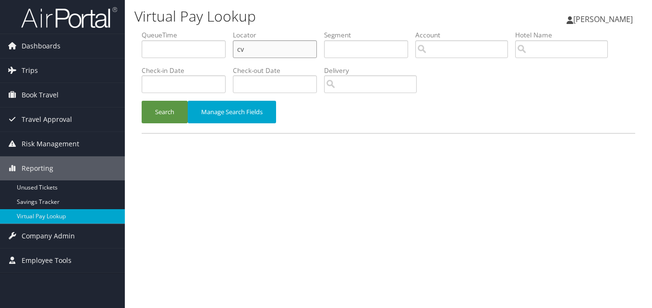
drag, startPoint x: 230, startPoint y: 51, endPoint x: 206, endPoint y: 59, distance: 25.2
click at [206, 30] on ul "QueueTime Locator cv Segment Account Traveler Hotel Name Check-in Date Check-ou…" at bounding box center [389, 30] width 494 height 0
paste input "UJQCVN"
type input "UJQCVN"
click at [142, 101] on button "Search" at bounding box center [165, 112] width 46 height 23
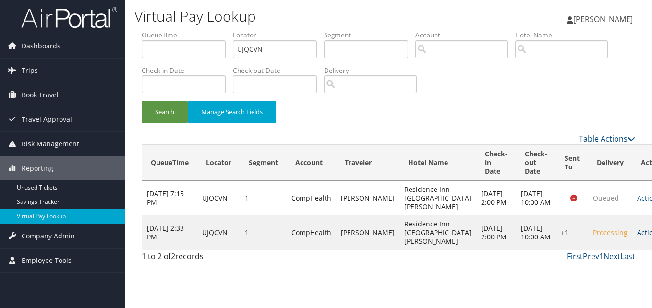
drag, startPoint x: 606, startPoint y: 229, endPoint x: 602, endPoint y: 235, distance: 7.3
click at [637, 229] on link "Actions" at bounding box center [652, 232] width 30 height 9
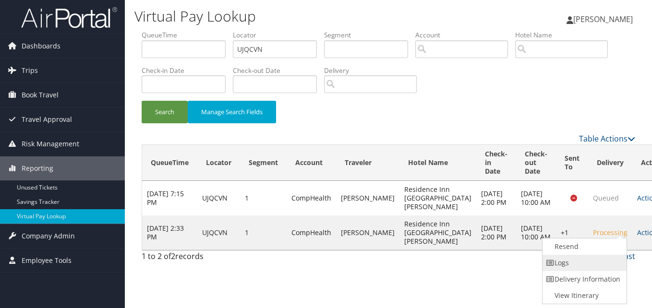
click at [592, 261] on link "Logs" at bounding box center [584, 263] width 82 height 16
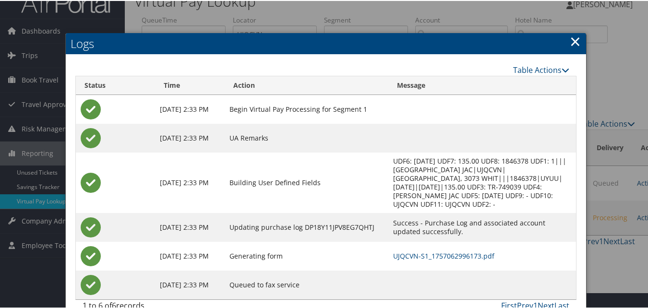
scroll to position [24, 0]
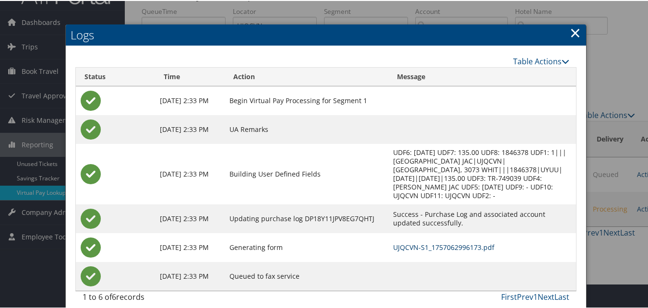
click at [418, 242] on link "UJQCVN-S1_1757062996173.pdf" at bounding box center [443, 246] width 101 height 9
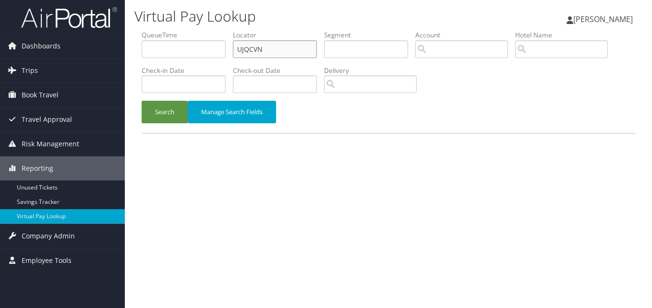
drag, startPoint x: 284, startPoint y: 54, endPoint x: 189, endPoint y: 75, distance: 97.8
click at [154, 30] on ul "QueueTime Locator UJQCVN Segment Account Traveler Hotel Name Check-in Date Chec…" at bounding box center [389, 30] width 494 height 0
paste input "WPNCPU"
type input "WPNCPU"
click at [181, 98] on li "Check-in Date" at bounding box center [187, 83] width 91 height 35
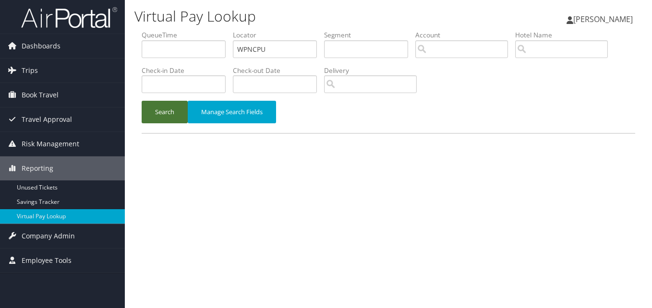
click at [177, 116] on button "Search" at bounding box center [165, 112] width 46 height 23
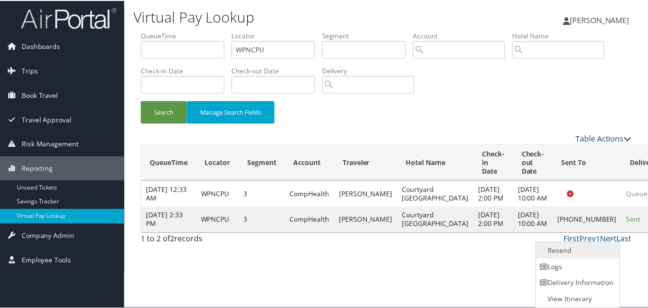
scroll to position [0, 0]
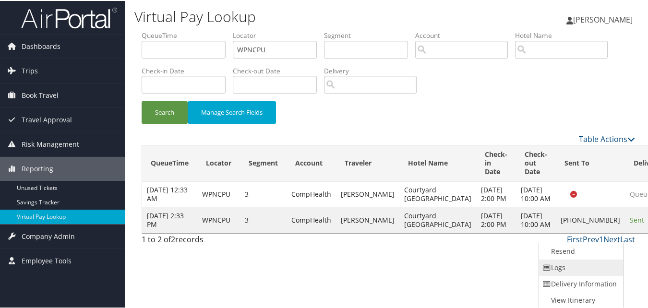
click at [593, 260] on link "Logs" at bounding box center [580, 267] width 82 height 16
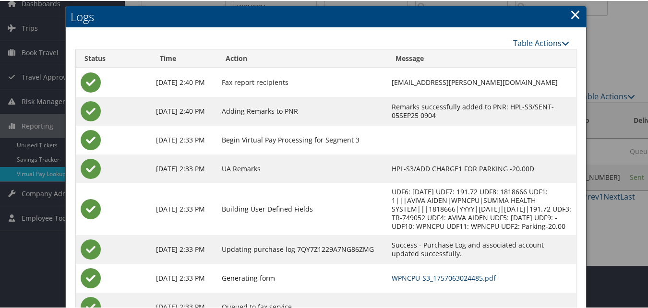
scroll to position [83, 0]
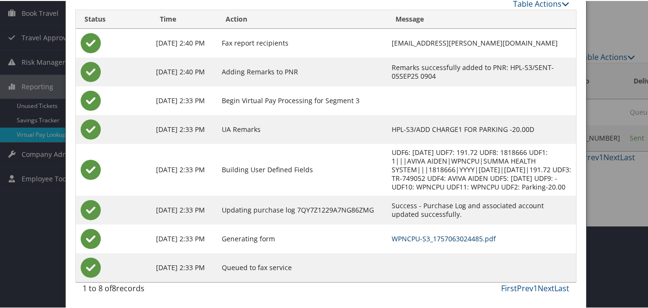
click at [440, 240] on link "WPNCPU-S3_1757063024485.pdf" at bounding box center [444, 237] width 104 height 9
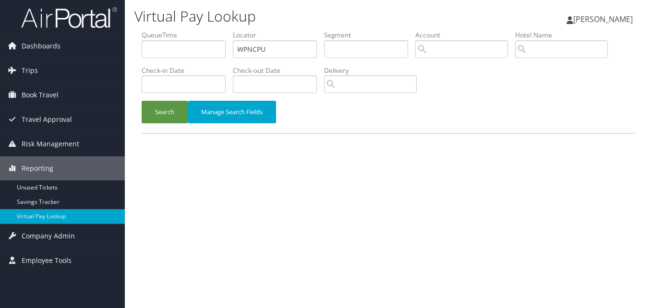
click at [158, 30] on ul "QueueTime Locator WPNCPU Segment Account Traveler Hotel Name Check-in Date Chec…" at bounding box center [389, 30] width 494 height 0
type input "OVHOSX"
click at [137, 112] on div "Search Manage Search Fields" at bounding box center [389, 117] width 508 height 32
click at [160, 113] on button "Search" at bounding box center [165, 112] width 46 height 23
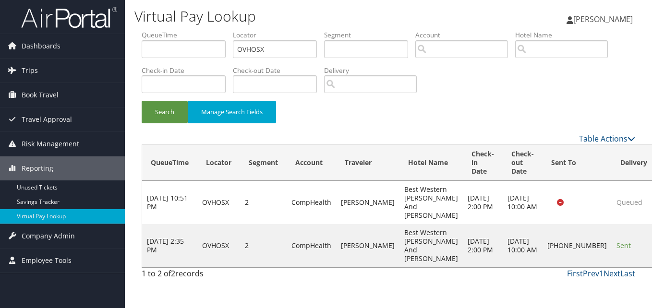
drag, startPoint x: 611, startPoint y: 241, endPoint x: 603, endPoint y: 245, distance: 8.8
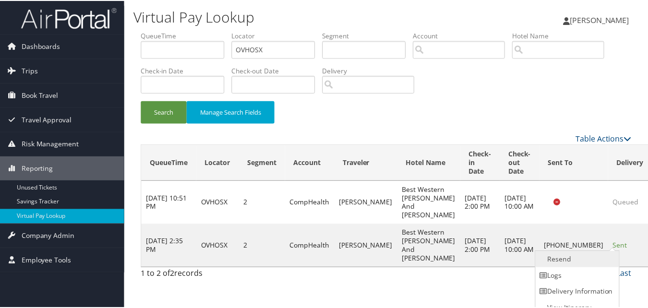
scroll to position [9, 0]
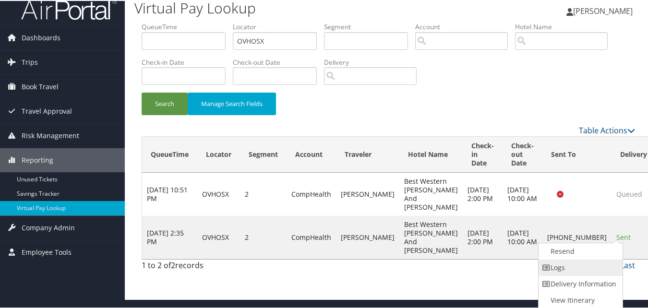
click at [575, 270] on link "Logs" at bounding box center [580, 267] width 82 height 16
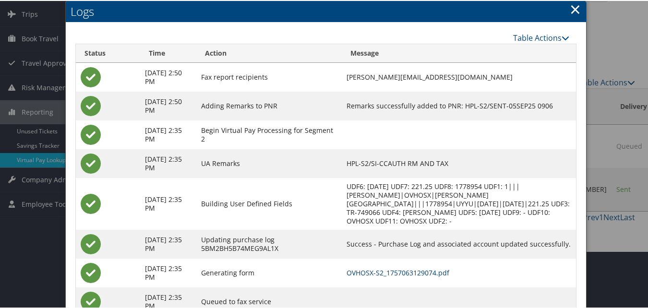
scroll to position [91, 0]
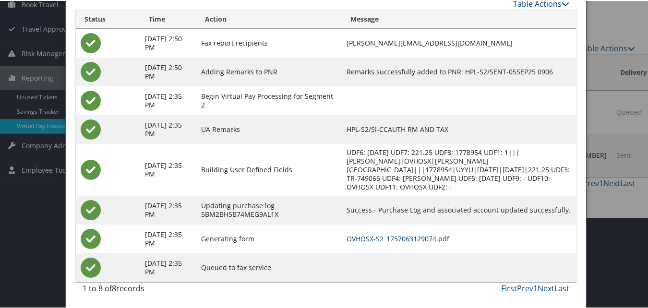
click at [407, 233] on link "OVHOSX-S2_1757063129074.pdf" at bounding box center [398, 237] width 103 height 9
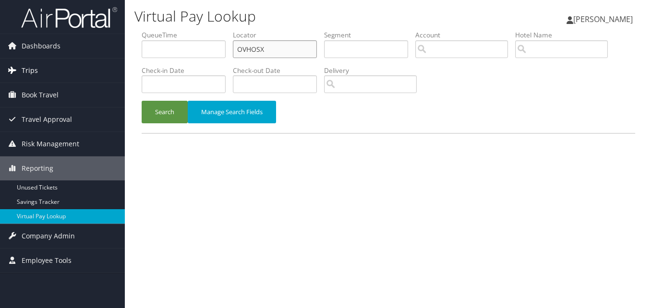
paste input "HAYJFO"
drag, startPoint x: 279, startPoint y: 53, endPoint x: 104, endPoint y: 64, distance: 174.8
click at [104, 64] on div "Dashboards AirPortal 360™ (Manager) My Travel Dashboard Trips Airtinerary® Look…" at bounding box center [326, 154] width 652 height 308
type input "HAYJFO"
click at [159, 120] on button "Search" at bounding box center [165, 112] width 46 height 23
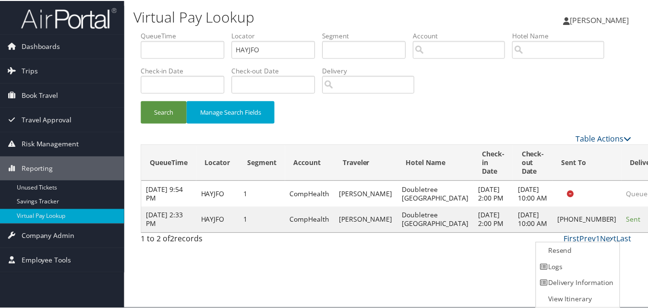
scroll to position [0, 0]
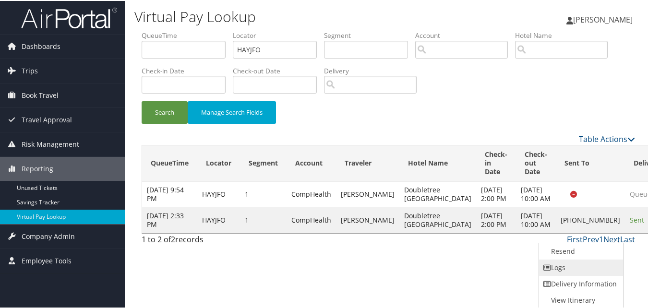
click at [592, 261] on link "Logs" at bounding box center [580, 267] width 82 height 16
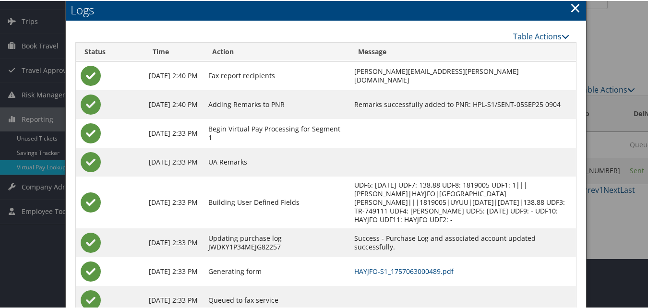
scroll to position [83, 0]
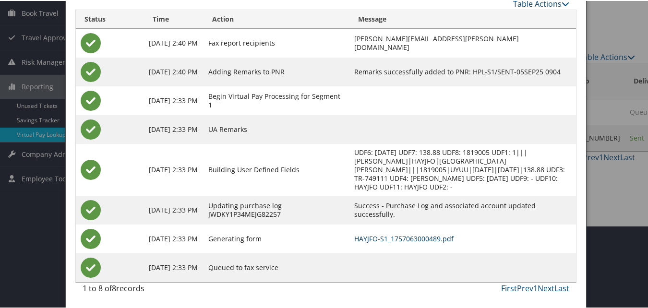
click at [450, 236] on link "HAYJFO-S1_1757063000489.pdf" at bounding box center [404, 237] width 99 height 9
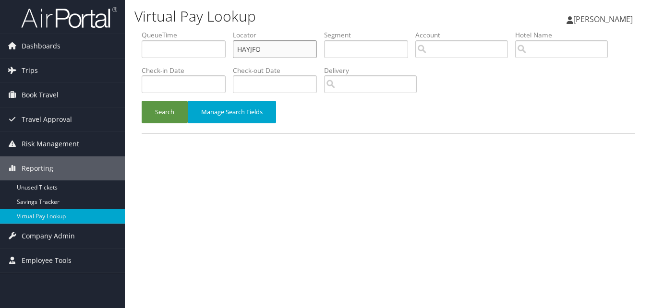
drag, startPoint x: 276, startPoint y: 47, endPoint x: 189, endPoint y: 46, distance: 86.5
click at [189, 30] on ul "QueueTime Locator HAYJFO Segment Account Traveler Hotel Name Check-in Date Chec…" at bounding box center [389, 30] width 494 height 0
paste input "QPJFTD"
type input "QPJFTD"
click at [168, 117] on button "Search" at bounding box center [165, 112] width 46 height 23
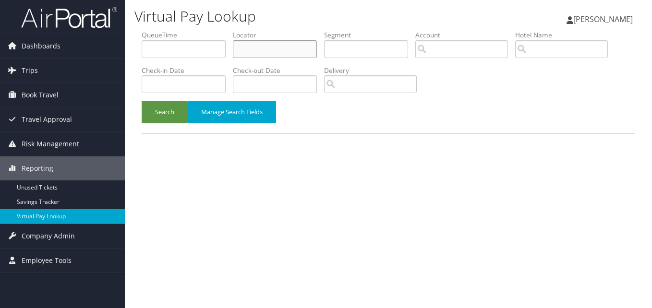
click at [274, 53] on input "text" at bounding box center [275, 49] width 84 height 18
paste input "QPJFTD"
type input "QPJFTD"
click at [156, 117] on button "Search" at bounding box center [165, 112] width 46 height 23
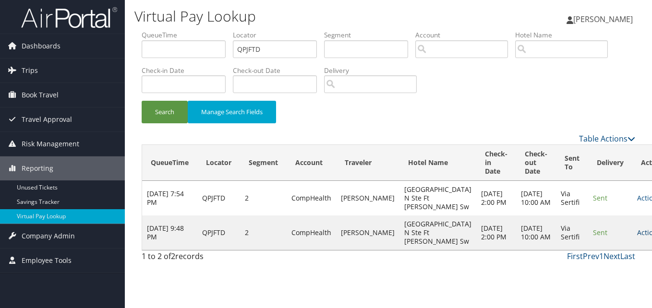
click at [637, 237] on link "Actions" at bounding box center [652, 232] width 30 height 9
click at [592, 270] on link "Logs" at bounding box center [594, 276] width 61 height 16
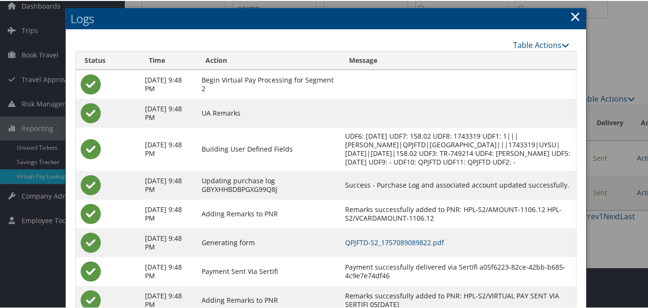
scroll to position [82, 0]
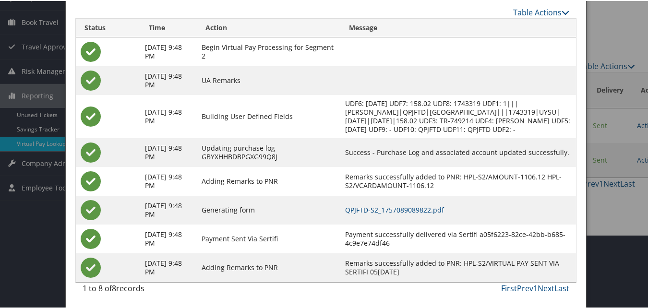
click at [408, 214] on td "QPJFTD-S2_1757089089822.pdf" at bounding box center [459, 209] width 236 height 29
click at [408, 208] on link "QPJFTD-S2_1757089089822.pdf" at bounding box center [394, 209] width 99 height 9
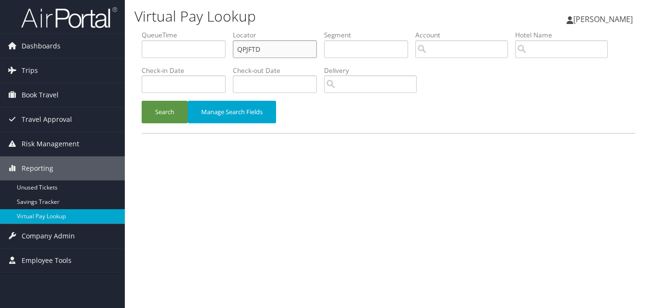
drag, startPoint x: 218, startPoint y: 64, endPoint x: 150, endPoint y: 78, distance: 68.8
click at [150, 30] on ul "QueueTime Locator QPJFTD Segment Account Traveler Hotel Name Check-in Date Chec…" at bounding box center [389, 30] width 494 height 0
paste input "FDTGCV"
click at [142, 101] on button "Search" at bounding box center [165, 112] width 46 height 23
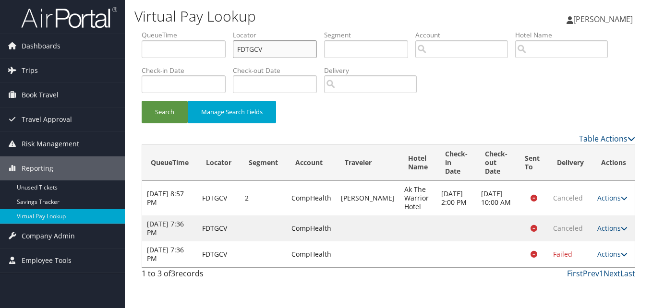
drag, startPoint x: 265, startPoint y: 48, endPoint x: 173, endPoint y: 52, distance: 91.4
click at [173, 30] on ul "QueueTime Locator FDTGCV Segment Account Traveler Hotel Name Check-in Date Chec…" at bounding box center [389, 30] width 494 height 0
paste input "MMVINZ"
click at [142, 101] on button "Search" at bounding box center [165, 112] width 46 height 23
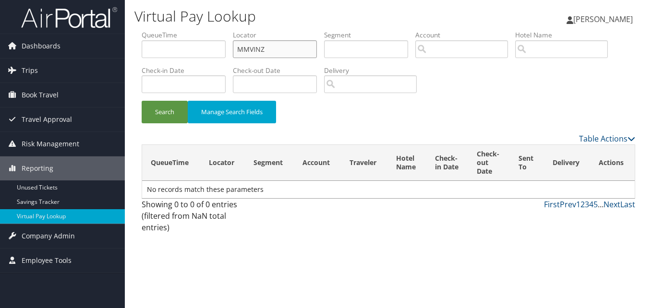
click at [253, 46] on input "MMVINZ" at bounding box center [275, 49] width 84 height 18
type input "MMVINZ"
click at [142, 101] on button "Search" at bounding box center [165, 112] width 46 height 23
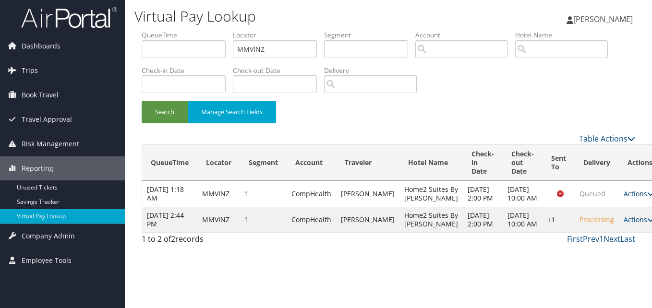
drag, startPoint x: 609, startPoint y: 246, endPoint x: 590, endPoint y: 255, distance: 20.4
click at [624, 224] on link "Actions" at bounding box center [639, 219] width 30 height 9
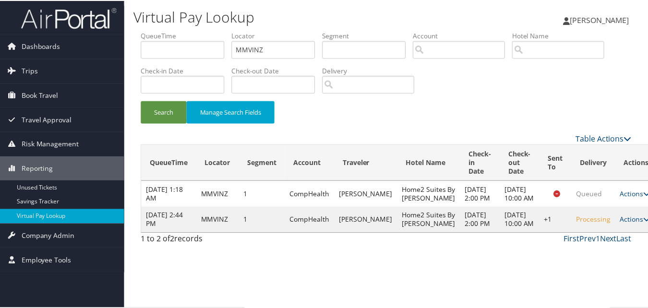
scroll to position [9, 0]
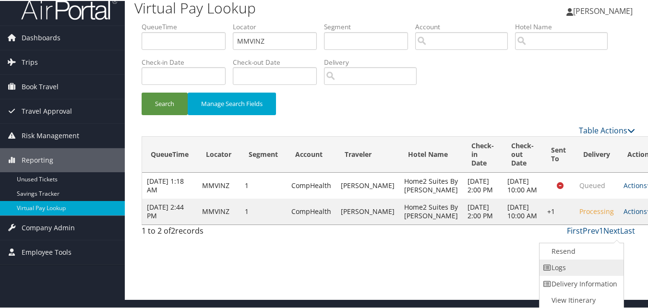
click at [586, 269] on link "Logs" at bounding box center [581, 267] width 82 height 16
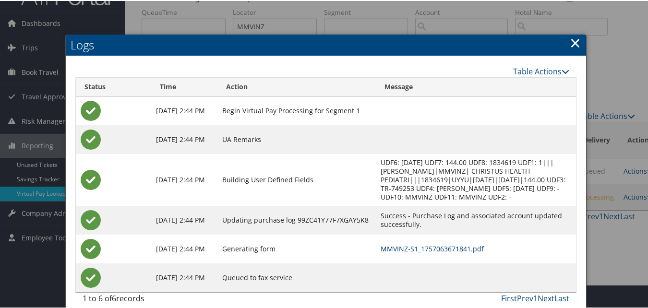
scroll to position [34, 0]
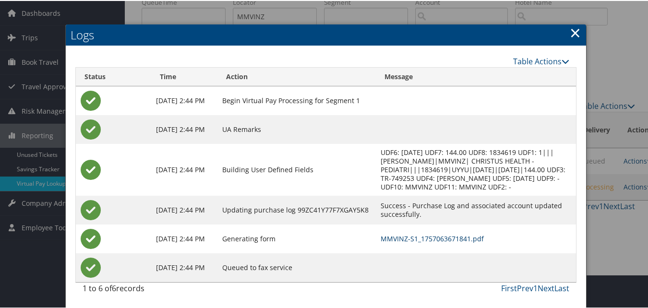
click at [414, 241] on link "MMVINZ-S1_1757063671841.pdf" at bounding box center [432, 237] width 103 height 9
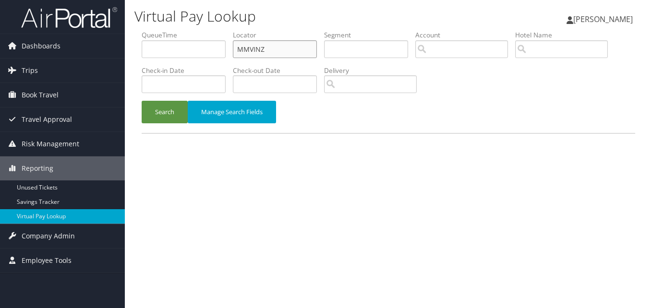
paste input "GUFJUE"
drag, startPoint x: 269, startPoint y: 53, endPoint x: 179, endPoint y: 59, distance: 90.0
click at [179, 30] on ul "QueueTime Locator MMVINZ Segment Account Traveler Hotel Name Check-in Date Chec…" at bounding box center [389, 30] width 494 height 0
type input "GUFJUE"
click at [142, 101] on button "Search" at bounding box center [165, 112] width 46 height 23
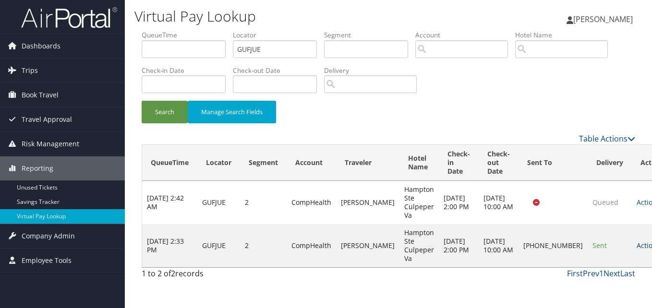
click at [637, 241] on link "Actions" at bounding box center [652, 245] width 30 height 9
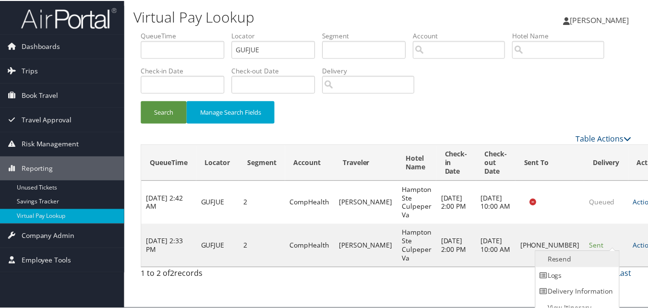
scroll to position [9, 0]
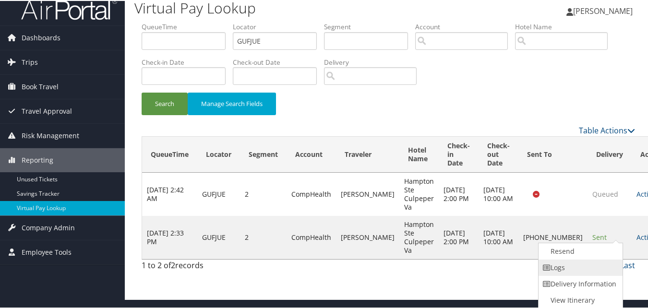
click at [583, 262] on link "Logs" at bounding box center [580, 267] width 82 height 16
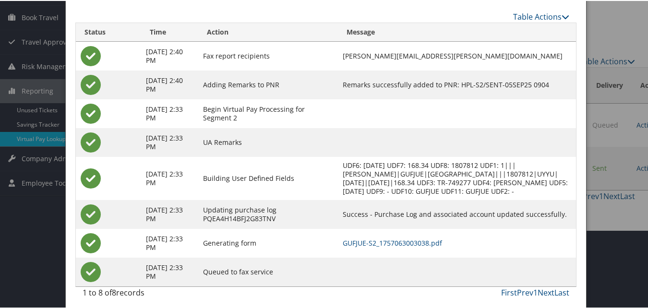
scroll to position [91, 0]
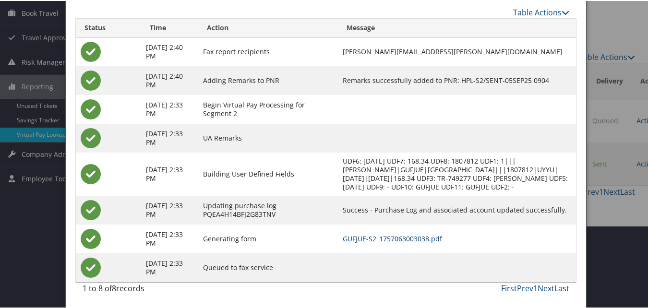
click at [415, 238] on link "GUFJUE-S2_1757063003038.pdf" at bounding box center [392, 237] width 99 height 9
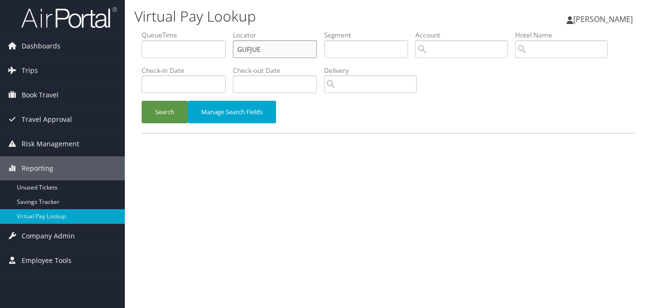
drag, startPoint x: 196, startPoint y: 49, endPoint x: 177, endPoint y: 49, distance: 18.7
click at [177, 30] on ul "QueueTime Locator GUFJUE Segment Account Traveler Hotel Name Check-in Date Chec…" at bounding box center [389, 30] width 494 height 0
paste input "MIDGMU"
type input "MIDGMU"
click at [177, 111] on button "Search" at bounding box center [165, 112] width 46 height 23
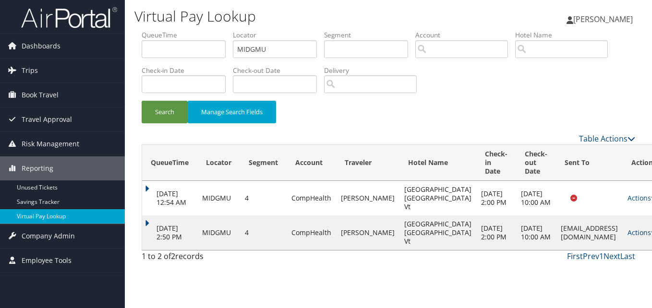
click at [628, 234] on link "Actions" at bounding box center [643, 232] width 30 height 9
click at [588, 257] on link "Logs" at bounding box center [595, 263] width 61 height 16
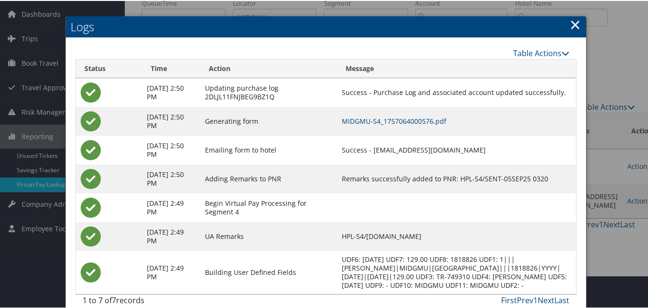
scroll to position [53, 0]
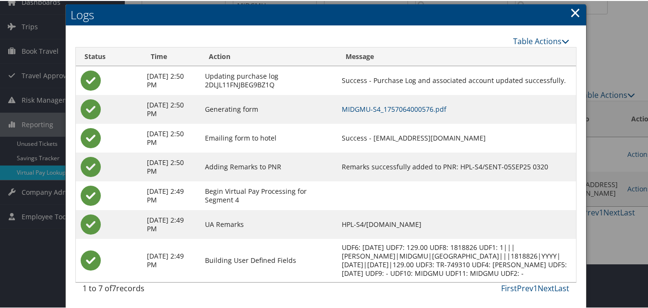
click at [395, 106] on td "MIDGMU-S4_1757064000576.pdf" at bounding box center [456, 108] width 239 height 29
click at [395, 104] on link "MIDGMU-S4_1757064000576.pdf" at bounding box center [394, 108] width 105 height 9
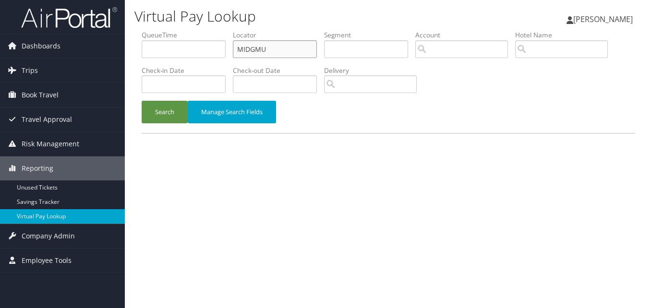
paste input "GRMHVQ"
drag, startPoint x: 221, startPoint y: 58, endPoint x: 197, endPoint y: 63, distance: 24.6
click at [206, 30] on ul "QueueTime Locator GRMHVQ Segment Account Traveler Hotel Name Check-in Date Chec…" at bounding box center [389, 30] width 494 height 0
type input "GRMHVQ"
click at [142, 101] on button "Search" at bounding box center [165, 112] width 46 height 23
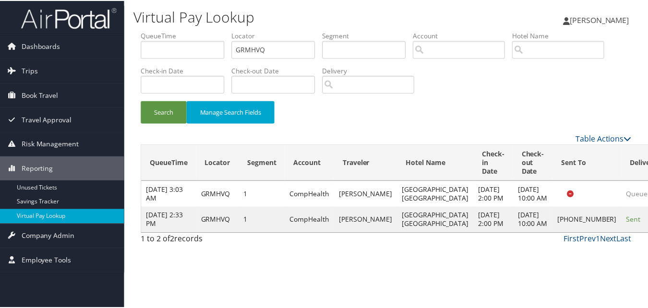
scroll to position [9, 0]
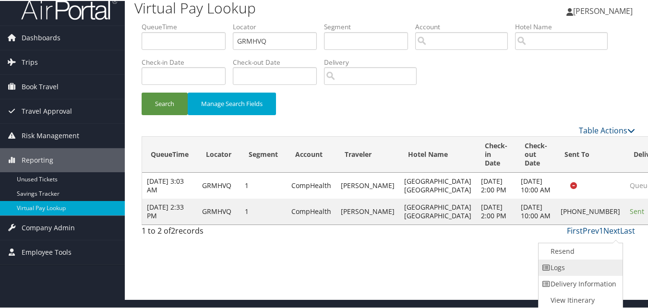
click at [588, 263] on link "Logs" at bounding box center [580, 267] width 82 height 16
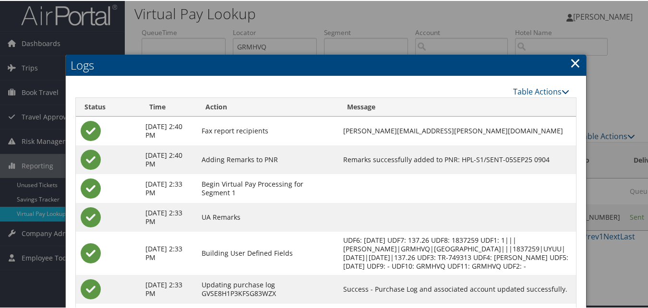
scroll to position [91, 0]
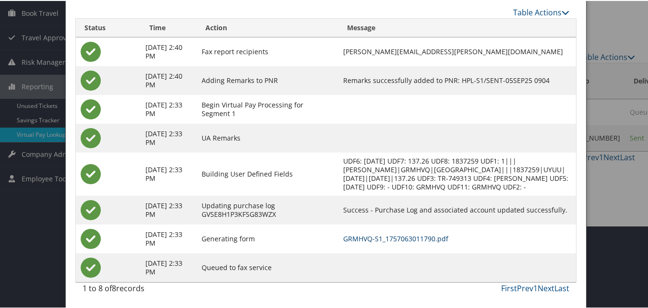
click at [449, 236] on link "GRMHVQ-S1_1757063011790.pdf" at bounding box center [395, 237] width 105 height 9
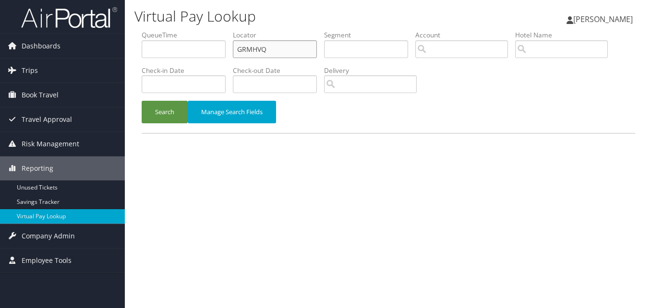
paste input "LDMJOT"
drag, startPoint x: 270, startPoint y: 49, endPoint x: 165, endPoint y: 69, distance: 106.6
click at [165, 30] on ul "QueueTime Locator LDMJOT Segment Account Traveler Hotel Name Check-in Date Chec…" at bounding box center [389, 30] width 494 height 0
type input "LDMJOT"
click at [142, 101] on button "Search" at bounding box center [165, 112] width 46 height 23
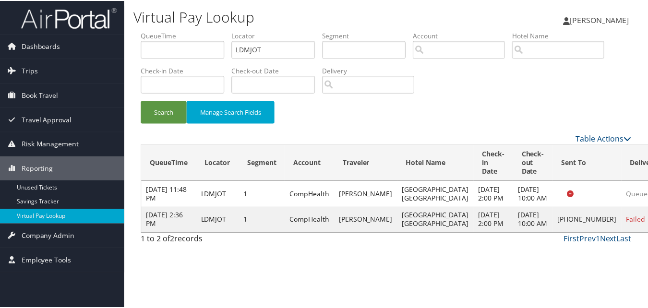
scroll to position [9, 0]
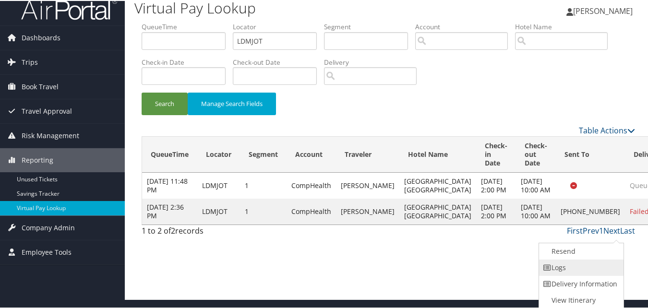
click at [598, 266] on link "Logs" at bounding box center [580, 267] width 82 height 16
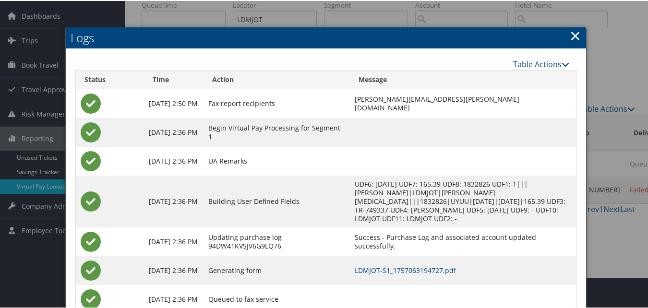
scroll to position [62, 0]
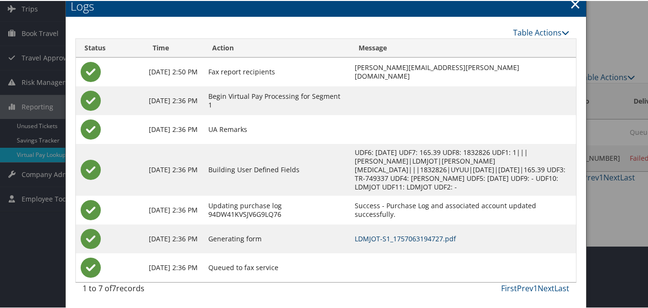
click at [404, 236] on link "LDMJOT-S1_1757063194727.pdf" at bounding box center [405, 237] width 101 height 9
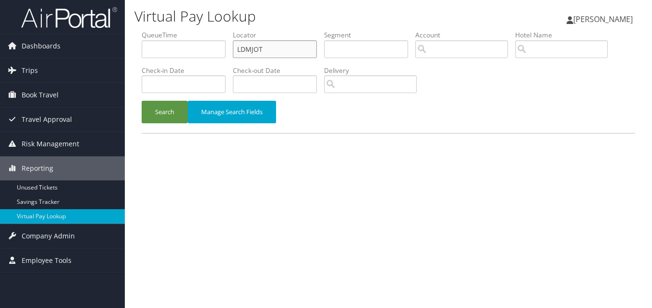
paste input "WTLBPF"
drag, startPoint x: 0, startPoint y: 0, endPoint x: 196, endPoint y: 61, distance: 204.8
click at [196, 30] on ul "QueueTime Locator WTLBPF Segment Account Traveler Hotel Name Check-in Date Chec…" at bounding box center [389, 30] width 494 height 0
type input "WTLBPF"
click at [142, 101] on button "Search" at bounding box center [165, 112] width 46 height 23
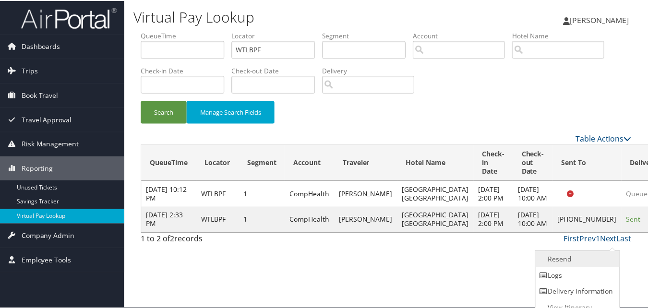
scroll to position [9, 0]
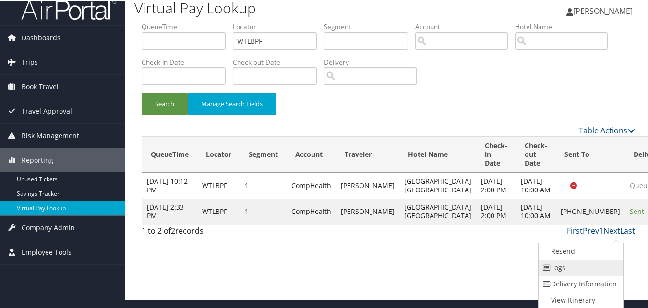
click at [587, 269] on link "Logs" at bounding box center [580, 267] width 82 height 16
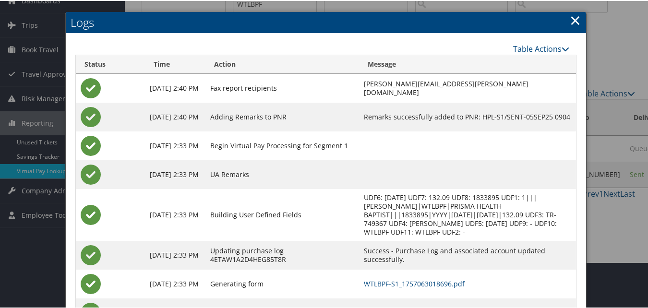
scroll to position [91, 0]
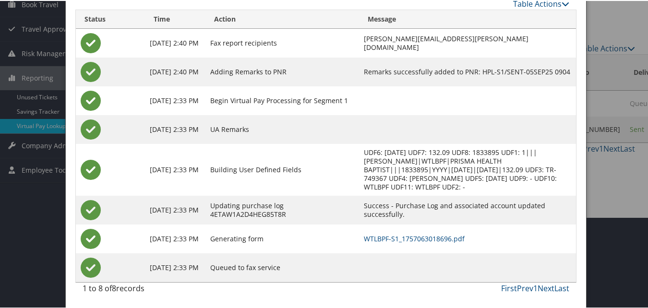
click at [420, 243] on td "WTLBPF-S1_1757063018696.pdf" at bounding box center [467, 238] width 217 height 29
click at [420, 240] on link "WTLBPF-S1_1757063018696.pdf" at bounding box center [414, 237] width 101 height 9
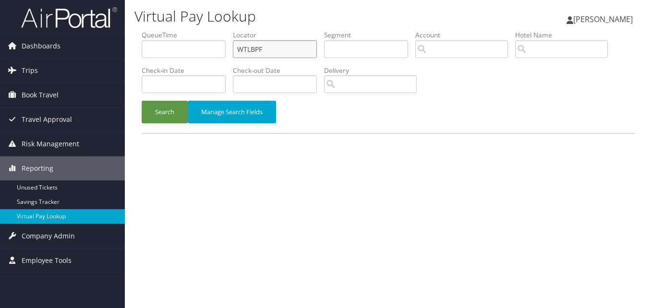
drag, startPoint x: 0, startPoint y: 0, endPoint x: 184, endPoint y: 52, distance: 191.3
click at [184, 30] on ul "QueueTime Locator WTLBPF Segment Account Traveler Hotel Name Check-in Date Chec…" at bounding box center [389, 30] width 494 height 0
paste input "GZXXNH"
type input "GZXXNH"
click at [157, 111] on button "Search" at bounding box center [165, 112] width 46 height 23
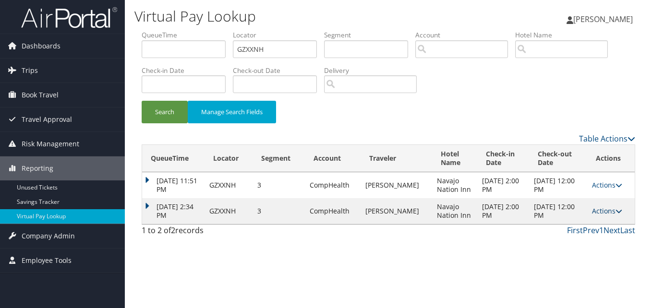
click at [607, 211] on link "Actions" at bounding box center [607, 211] width 30 height 9
click at [587, 238] on link "Logs" at bounding box center [588, 241] width 61 height 16
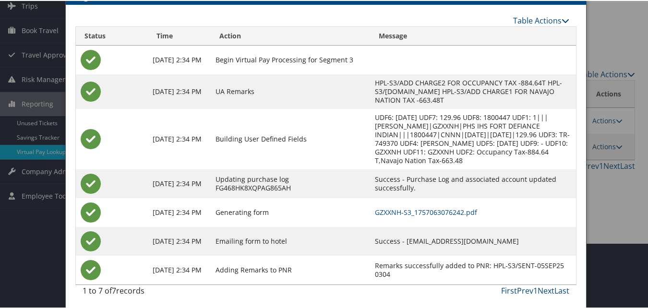
scroll to position [68, 0]
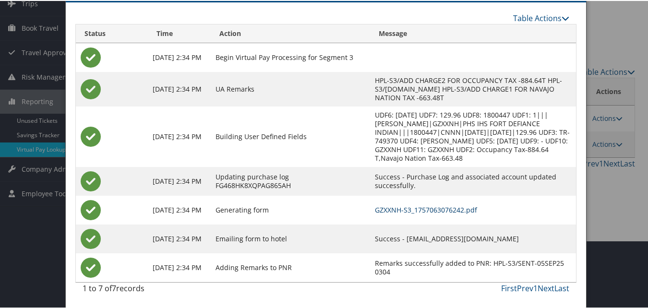
click at [441, 206] on link "GZXXNH-S3_1757063076242.pdf" at bounding box center [426, 209] width 102 height 9
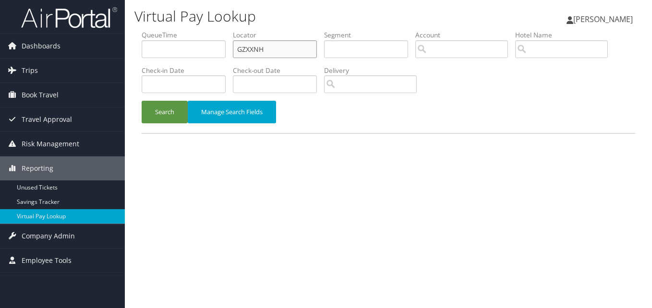
drag, startPoint x: 218, startPoint y: 58, endPoint x: 202, endPoint y: 60, distance: 16.0
click at [203, 30] on ul "QueueTime Locator GZXXNH Segment Account Traveler Hotel Name Check-in Date Chec…" at bounding box center [389, 30] width 494 height 0
paste input "FQLHVC"
type input "FQLHVC"
click at [142, 101] on button "Search" at bounding box center [165, 112] width 46 height 23
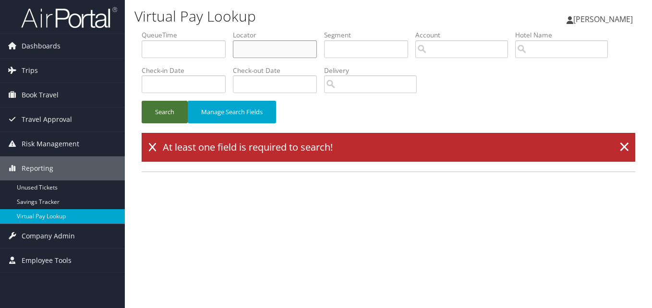
paste input "FQLHVC"
type input "FQLHVC"
click at [142, 101] on button "Search" at bounding box center [165, 112] width 46 height 23
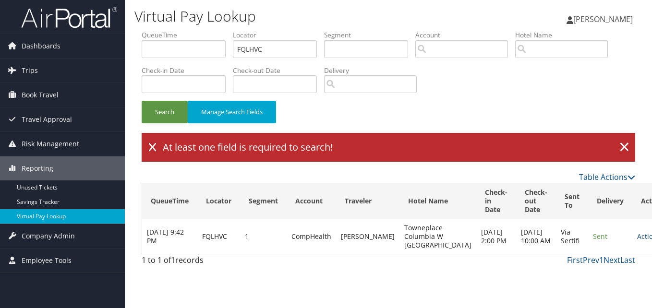
click at [637, 238] on link "Actions" at bounding box center [652, 236] width 30 height 9
click at [598, 261] on link "Logs" at bounding box center [595, 267] width 61 height 16
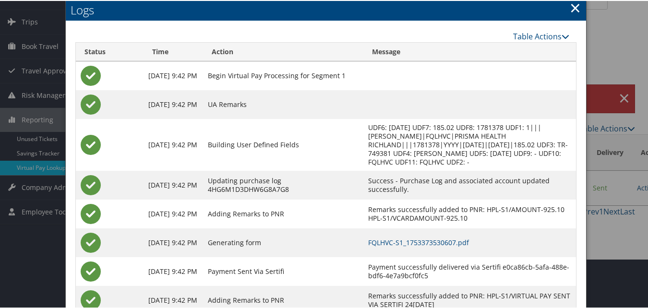
scroll to position [82, 0]
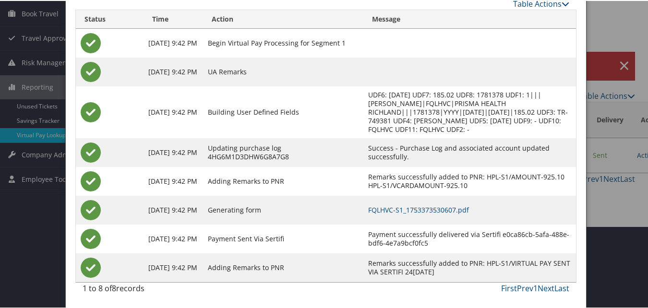
click at [406, 198] on td "FQLHVC-S1_1753373530607.pdf" at bounding box center [470, 209] width 213 height 29
click at [407, 210] on link "FQLHVC-S1_1753373530607.pdf" at bounding box center [418, 209] width 101 height 9
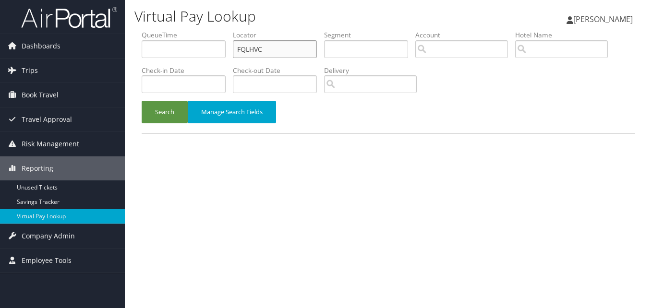
drag, startPoint x: 242, startPoint y: 53, endPoint x: 196, endPoint y: 61, distance: 46.8
click at [196, 30] on ul "QueueTime Locator FQLHVC Segment Account Traveler Hotel Name Check-in Date Chec…" at bounding box center [389, 30] width 494 height 0
paste input "KAOITG"
type input "KAOITG"
click at [175, 108] on button "Search" at bounding box center [165, 112] width 46 height 23
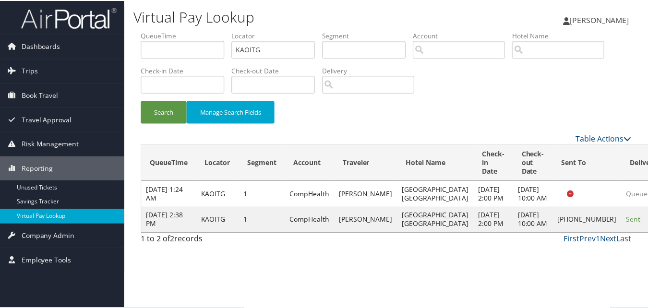
scroll to position [9, 0]
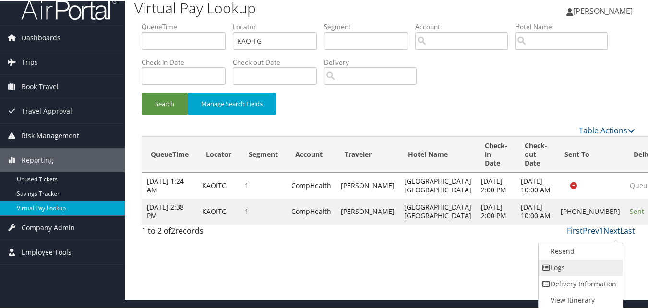
click at [591, 260] on link "Logs" at bounding box center [580, 267] width 82 height 16
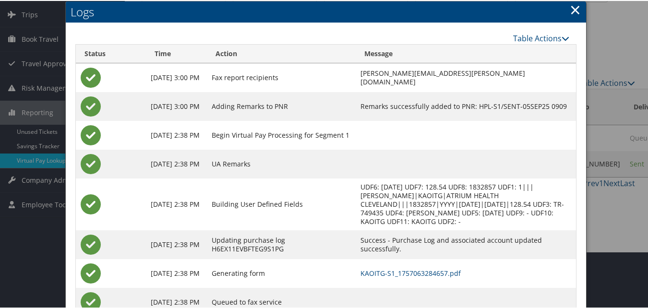
scroll to position [91, 0]
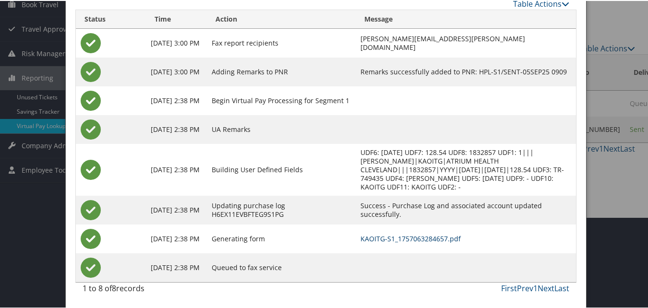
click at [414, 234] on link "KAOITG-S1_1757063284657.pdf" at bounding box center [411, 237] width 100 height 9
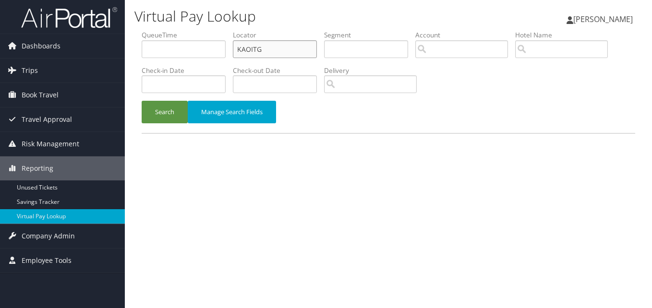
paste input "WSXPMX"
drag, startPoint x: 266, startPoint y: 50, endPoint x: 131, endPoint y: 66, distance: 136.4
click at [131, 66] on div "Virtual Pay Lookup Luke Perry Luke Perry My Settings Travel Agency Contacts Vie…" at bounding box center [388, 154] width 527 height 308
type input "WSXPMX"
click at [168, 112] on button "Search" at bounding box center [165, 112] width 46 height 23
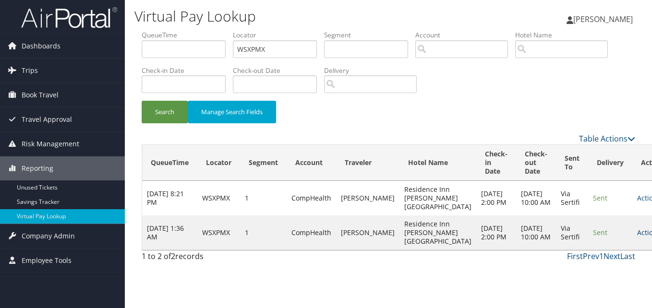
click at [637, 233] on link "Actions" at bounding box center [652, 232] width 30 height 9
click at [586, 265] on link "Logs" at bounding box center [594, 263] width 61 height 16
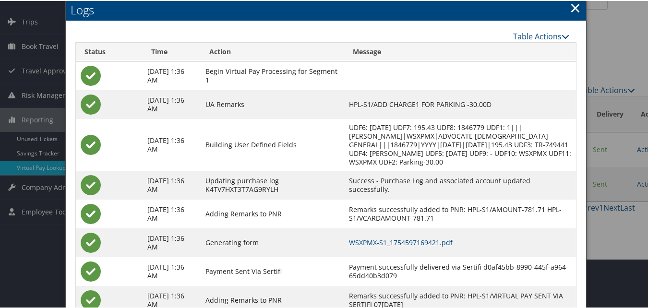
scroll to position [82, 0]
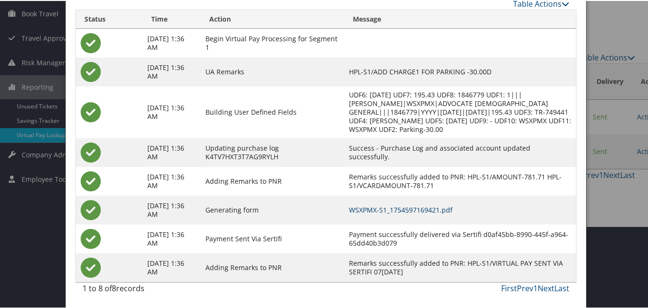
click at [442, 212] on link "WSXPMX-S1_1754597169421.pdf" at bounding box center [401, 209] width 104 height 9
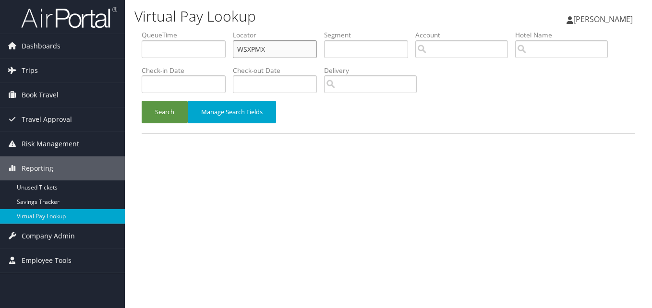
drag, startPoint x: 265, startPoint y: 52, endPoint x: 159, endPoint y: 55, distance: 105.7
click at [159, 30] on ul "QueueTime Locator WSXPMX Segment Account Traveler Hotel Name Check-in Date Chec…" at bounding box center [389, 30] width 494 height 0
paste input "GEMWMH"
click at [158, 104] on button "Search" at bounding box center [165, 112] width 46 height 23
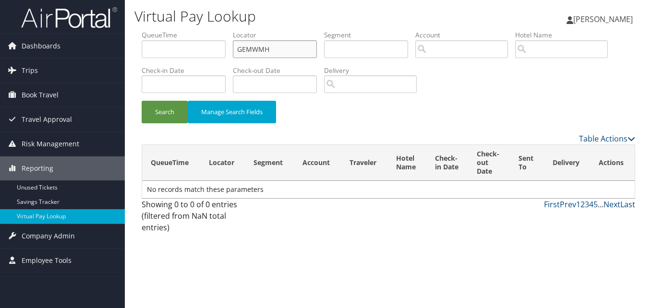
drag, startPoint x: 270, startPoint y: 47, endPoint x: 220, endPoint y: 63, distance: 52.6
click at [220, 30] on ul "QueueTime Locator GEMWMH Segment Account Traveler Hotel Name Check-in Date Chec…" at bounding box center [389, 30] width 494 height 0
click at [167, 104] on button "Search" at bounding box center [165, 112] width 46 height 23
drag, startPoint x: 276, startPoint y: 52, endPoint x: 216, endPoint y: 77, distance: 64.9
click at [215, 30] on ul "QueueTime Locator GEMWMH Segment Account Traveler Hotel Name Check-in Date Chec…" at bounding box center [389, 30] width 494 height 0
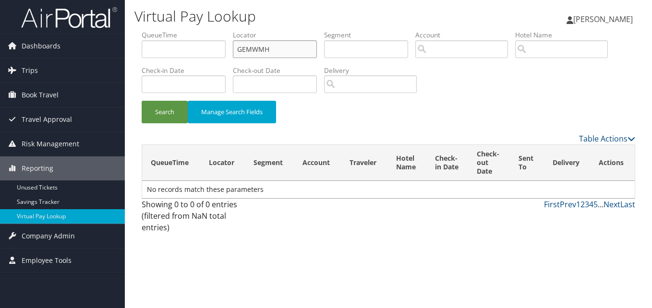
paste input "HNMCOD"
type input "HNMCOD"
click at [164, 108] on button "Search" at bounding box center [165, 112] width 46 height 23
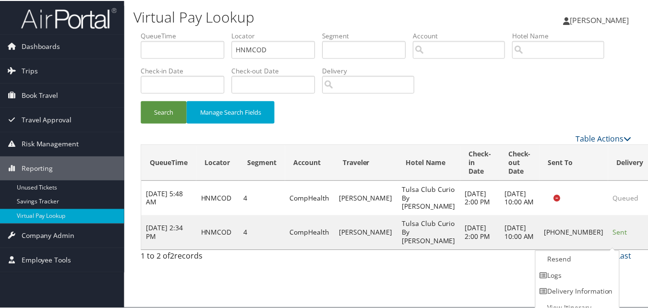
scroll to position [9, 0]
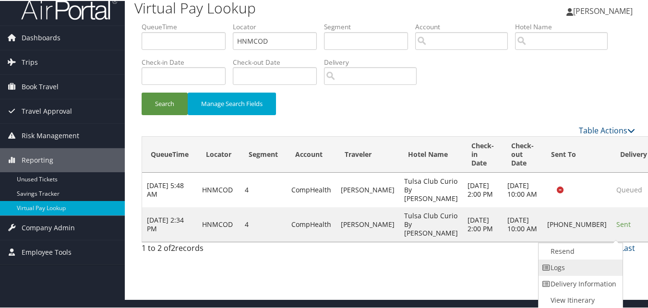
click at [587, 269] on link "Logs" at bounding box center [580, 267] width 82 height 16
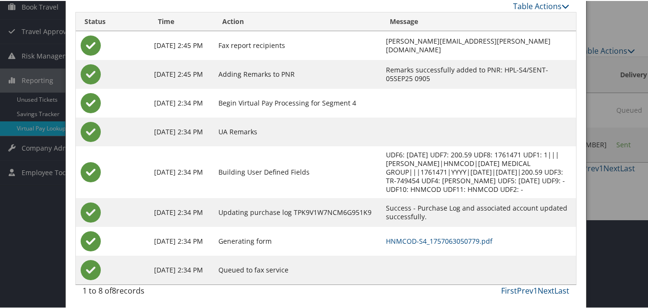
scroll to position [91, 0]
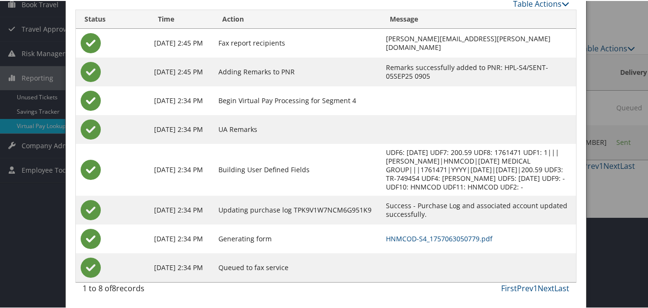
click at [449, 244] on td "HNMCOD-S4_1757063050779.pdf" at bounding box center [478, 238] width 195 height 29
click at [448, 237] on link "HNMCOD-S4_1757063050779.pdf" at bounding box center [439, 237] width 107 height 9
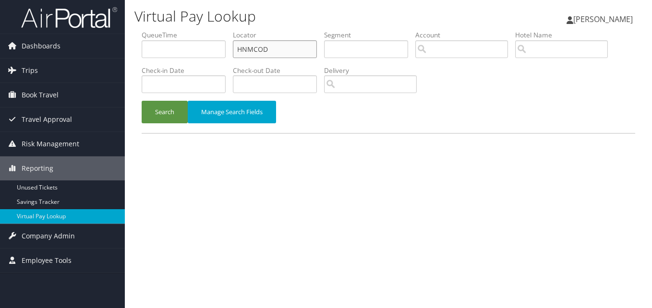
drag, startPoint x: 269, startPoint y: 42, endPoint x: 178, endPoint y: 50, distance: 91.2
click at [178, 30] on ul "QueueTime Locator HNMCOD Segment Account Traveler Hotel Name Check-in Date Chec…" at bounding box center [389, 30] width 494 height 0
paste input "LDMCBE"
type input "LDMCBE"
click at [142, 101] on button "Search" at bounding box center [165, 112] width 46 height 23
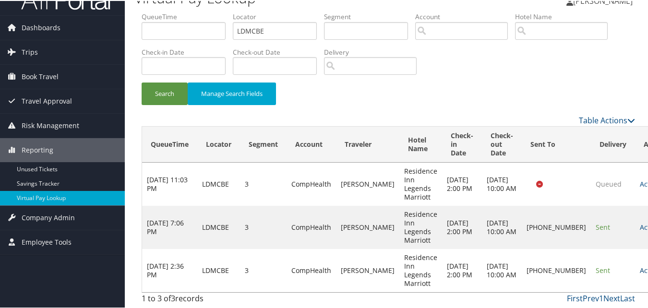
click at [640, 269] on link "Actions" at bounding box center [655, 269] width 30 height 9
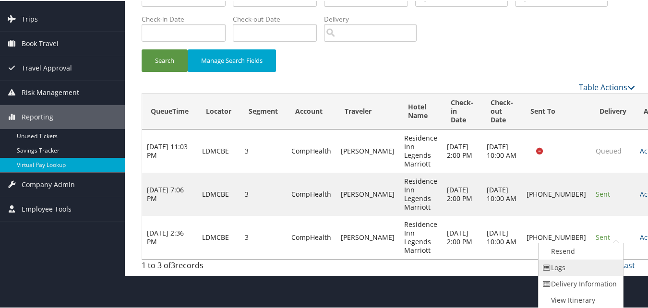
click at [568, 264] on link "Logs" at bounding box center [580, 267] width 82 height 16
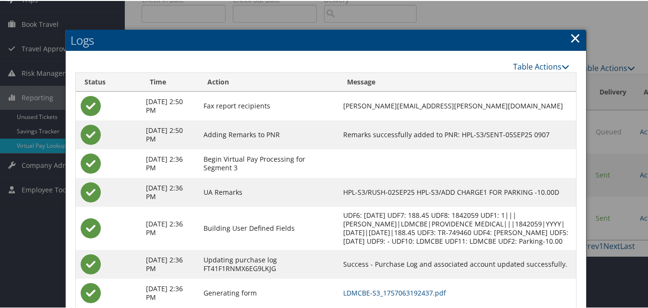
scroll to position [135, 0]
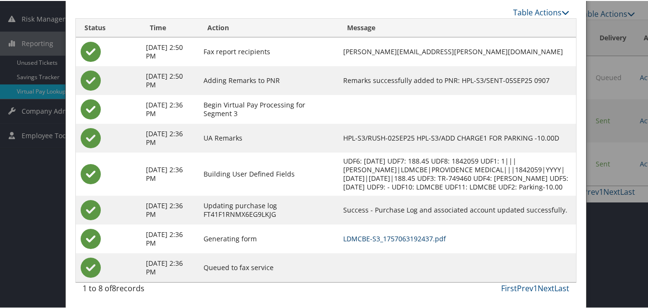
click at [446, 240] on link "LDMCBE-S3_1757063192437.pdf" at bounding box center [394, 237] width 103 height 9
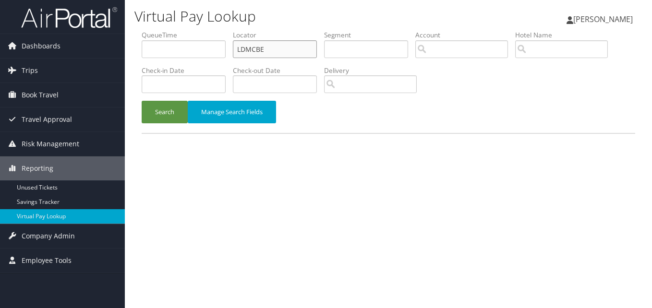
paste input "JAREOI"
drag, startPoint x: 268, startPoint y: 49, endPoint x: 187, endPoint y: 67, distance: 82.8
click at [186, 30] on ul "QueueTime Locator JAREOI Segment Account Traveler Hotel Name Check-in Date Chec…" at bounding box center [389, 30] width 494 height 0
click at [142, 101] on button "Search" at bounding box center [165, 112] width 46 height 23
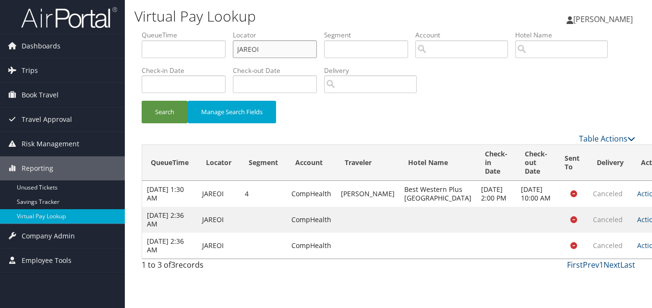
drag, startPoint x: 282, startPoint y: 49, endPoint x: 188, endPoint y: 63, distance: 95.2
click at [184, 30] on ul "QueueTime Locator JAREOI Segment Account Traveler Hotel Name Check-in Date Chec…" at bounding box center [389, 30] width 494 height 0
paste input "GMRURS"
type input "GMRURS"
click at [144, 127] on div "Search Manage Search Fields" at bounding box center [389, 117] width 508 height 32
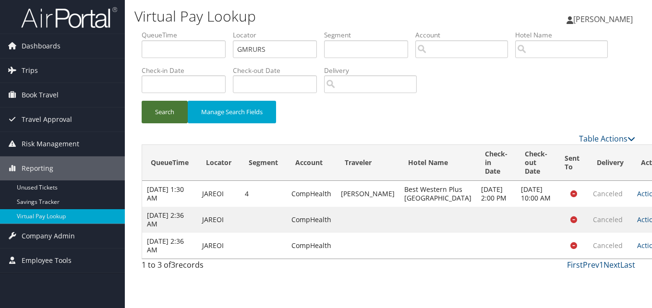
click at [167, 112] on button "Search" at bounding box center [165, 112] width 46 height 23
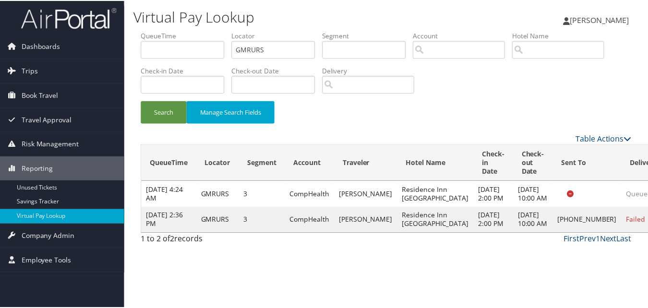
scroll to position [9, 0]
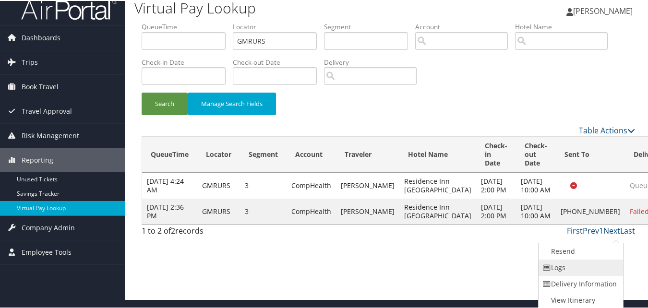
click at [595, 266] on link "Logs" at bounding box center [580, 267] width 82 height 16
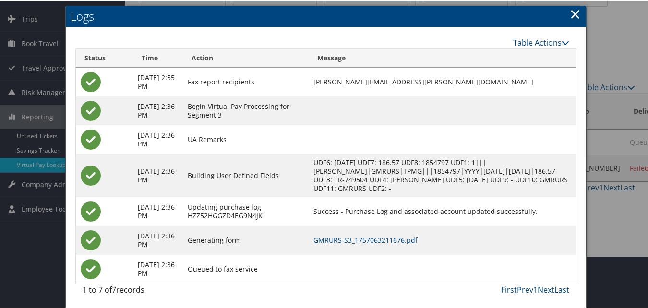
scroll to position [54, 0]
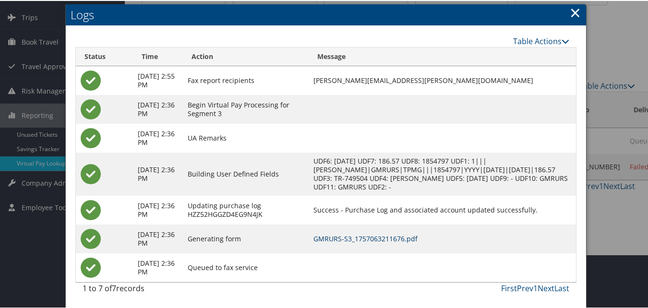
click at [404, 237] on link "GMRURS-S3_1757063211676.pdf" at bounding box center [366, 237] width 104 height 9
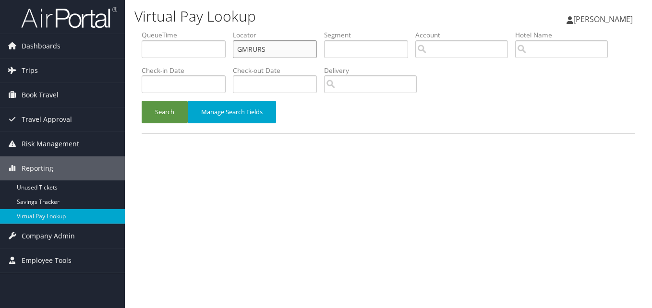
click at [258, 54] on input "GMRURS" at bounding box center [275, 49] width 84 height 18
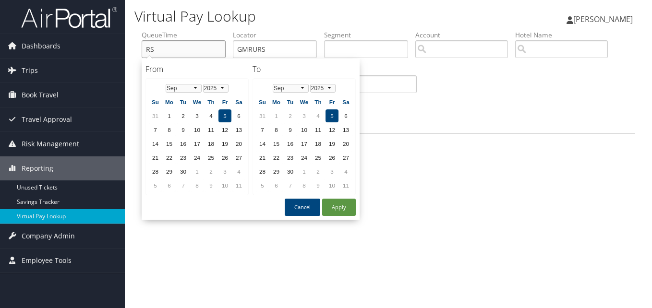
type input "RS"
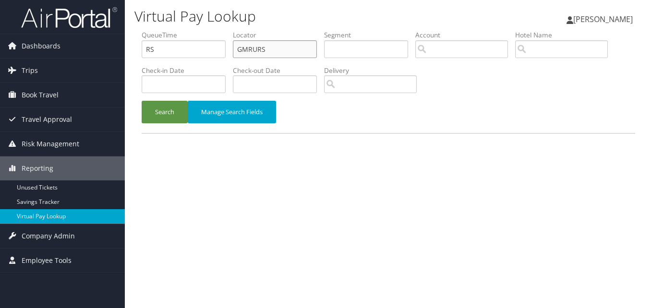
click at [274, 49] on input "GMRURS" at bounding box center [275, 49] width 84 height 18
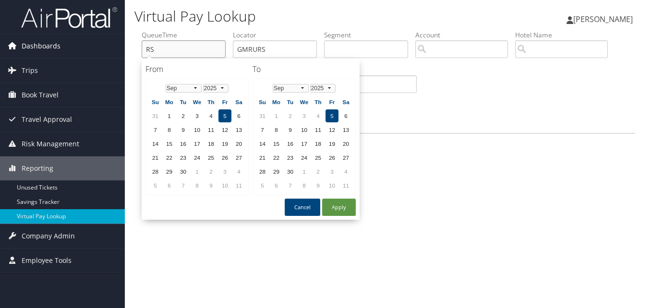
drag, startPoint x: 173, startPoint y: 47, endPoint x: 75, endPoint y: 49, distance: 97.5
click at [84, 49] on div "Dashboards AirPortal 360™ (Manager) My Travel Dashboard Trips Airtinerary® Look…" at bounding box center [326, 154] width 652 height 308
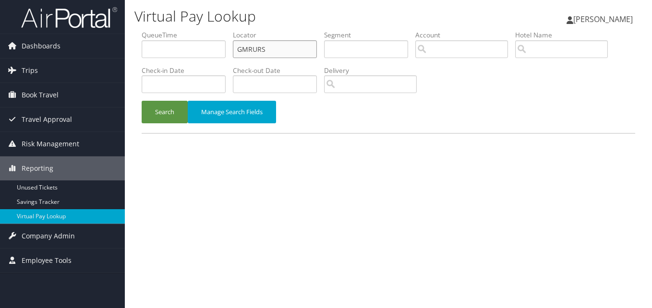
drag, startPoint x: 272, startPoint y: 48, endPoint x: 222, endPoint y: 47, distance: 50.0
click at [222, 30] on ul "QueueTime Locator GMRURS Segment Account Traveler Hotel Name Check-in Date Chec…" at bounding box center [389, 30] width 494 height 0
paste input "OOIATK"
type input "OOIATK"
click at [154, 118] on button "Search" at bounding box center [165, 112] width 46 height 23
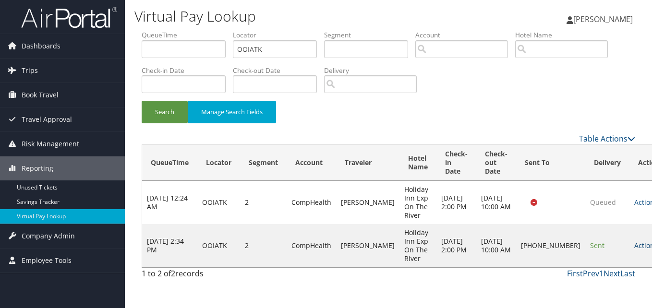
click at [635, 249] on link "Actions" at bounding box center [650, 245] width 30 height 9
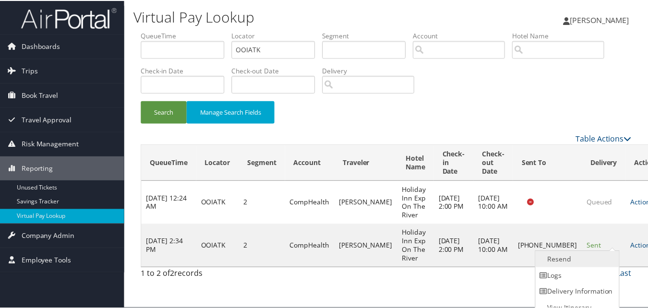
scroll to position [9, 0]
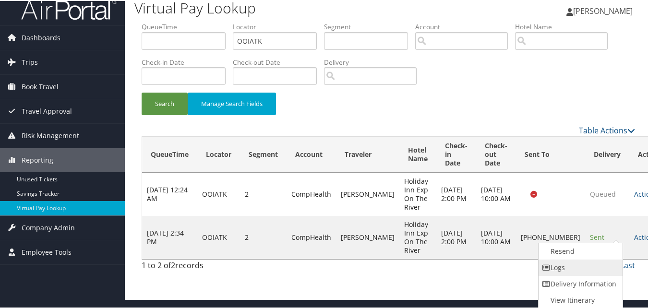
click at [587, 265] on link "Logs" at bounding box center [580, 267] width 82 height 16
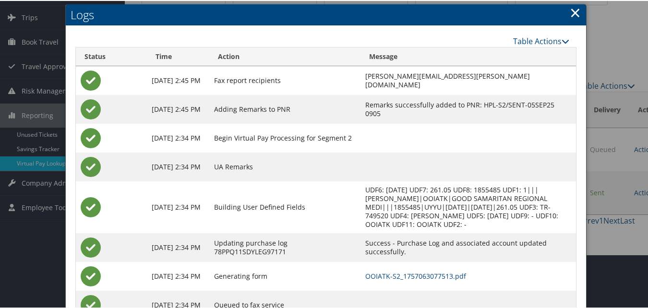
scroll to position [91, 0]
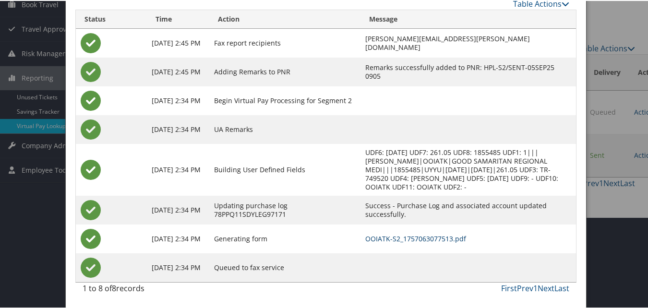
click at [403, 240] on link "OOIATK-S2_1757063077513.pdf" at bounding box center [416, 237] width 101 height 9
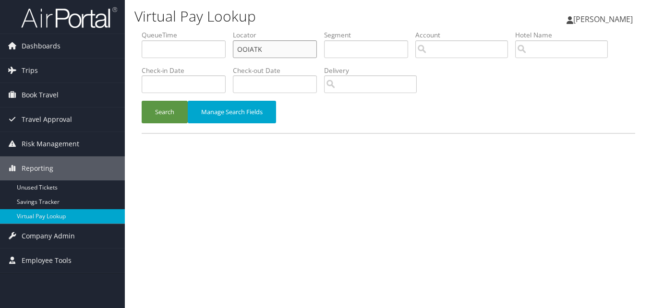
paste input "LNEWEU"
drag, startPoint x: 0, startPoint y: 0, endPoint x: 156, endPoint y: 68, distance: 169.7
click at [156, 30] on ul "QueueTime Locator LNEWEU Segment Account Traveler Hotel Name Check-in Date Chec…" at bounding box center [389, 30] width 494 height 0
type input "LNEWEU"
click at [142, 101] on button "Search" at bounding box center [165, 112] width 46 height 23
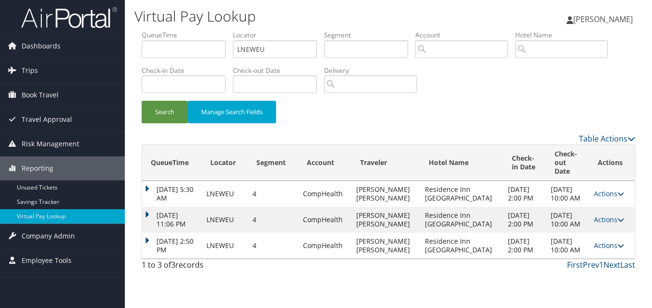
click at [597, 250] on link "Actions" at bounding box center [609, 245] width 30 height 9
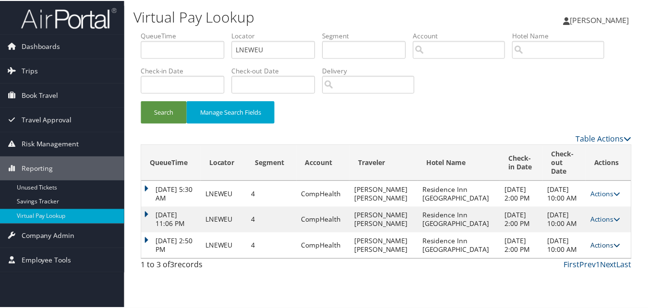
scroll to position [14, 0]
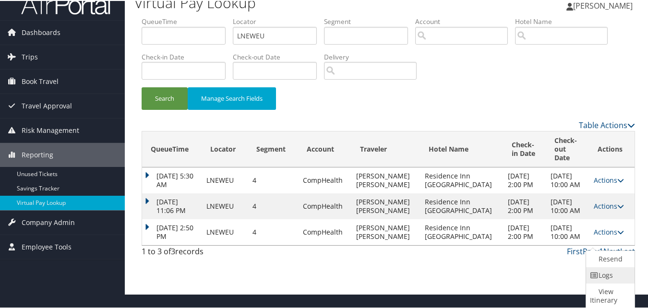
click at [599, 279] on link "Logs" at bounding box center [610, 275] width 46 height 16
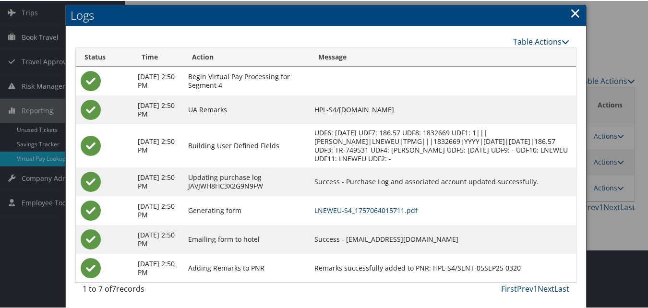
scroll to position [59, 0]
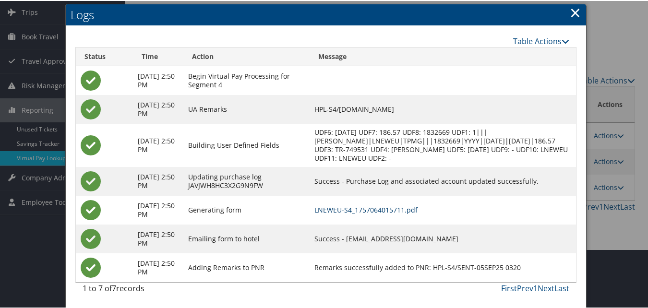
click at [389, 210] on link "LNEWEU-S4_1757064015711.pdf" at bounding box center [366, 209] width 103 height 9
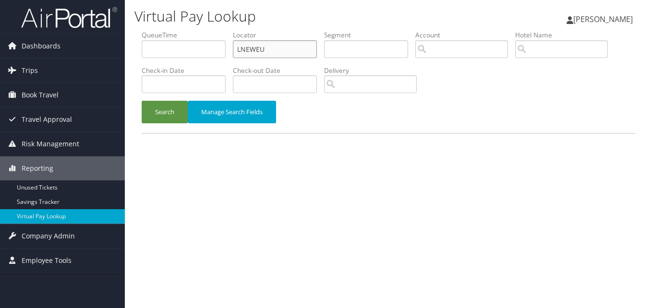
drag, startPoint x: 280, startPoint y: 43, endPoint x: 191, endPoint y: 75, distance: 94.5
click at [184, 30] on ul "QueueTime Locator LNEWEU Segment Account Traveler Hotel Name Check-in Date Chec…" at bounding box center [389, 30] width 494 height 0
paste input "OVSOZB"
type input "OVSOZB"
click at [142, 101] on button "Search" at bounding box center [165, 112] width 46 height 23
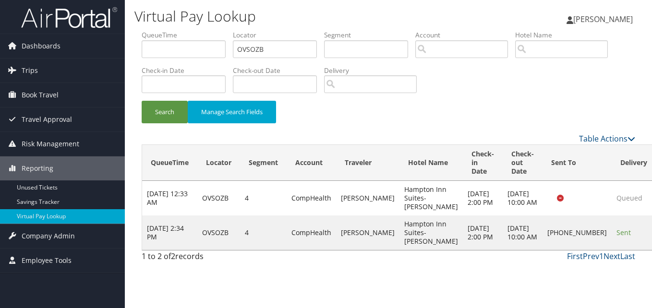
drag, startPoint x: 620, startPoint y: 243, endPoint x: 598, endPoint y: 256, distance: 25.8
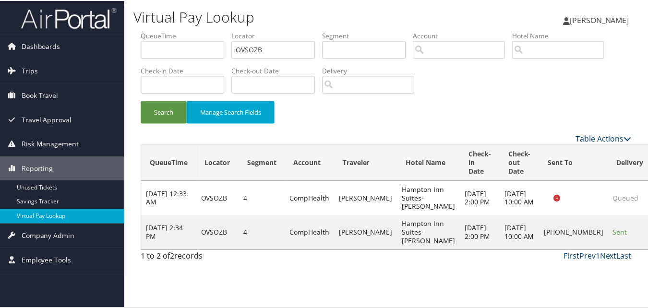
scroll to position [9, 0]
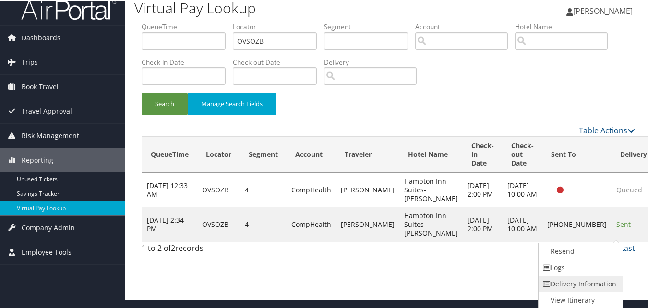
click at [575, 277] on link "Delivery Information" at bounding box center [580, 283] width 82 height 16
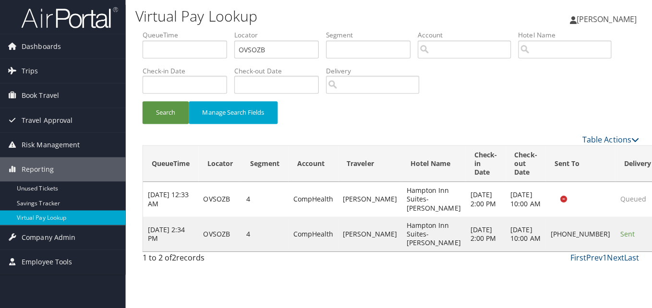
scroll to position [0, 0]
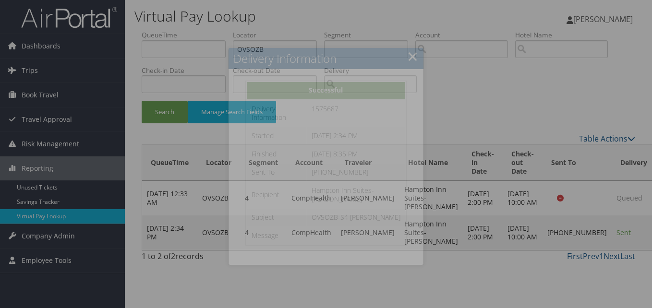
click at [603, 242] on div at bounding box center [326, 154] width 652 height 308
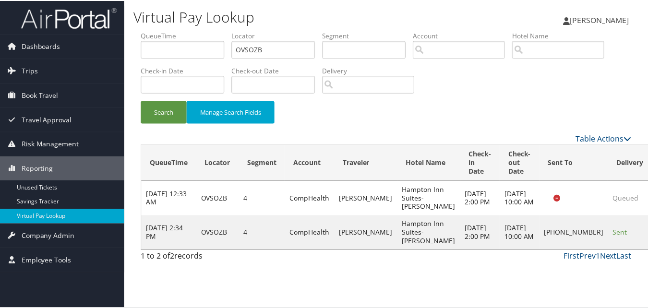
scroll to position [9, 0]
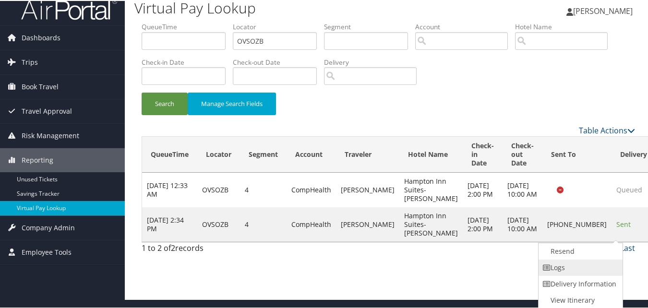
click at [588, 259] on link "Logs" at bounding box center [580, 267] width 82 height 16
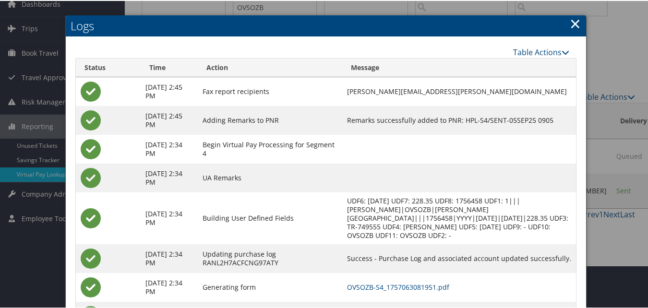
scroll to position [91, 0]
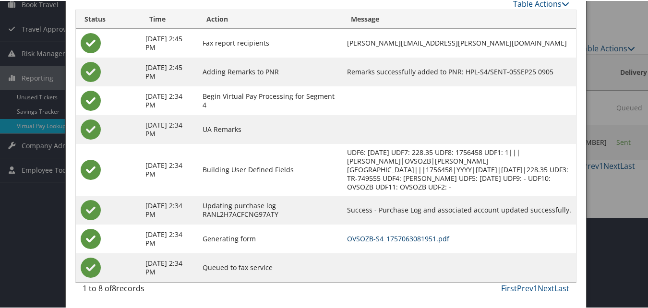
click at [424, 235] on link "OVSOZB-S4_1757063081951.pdf" at bounding box center [398, 237] width 102 height 9
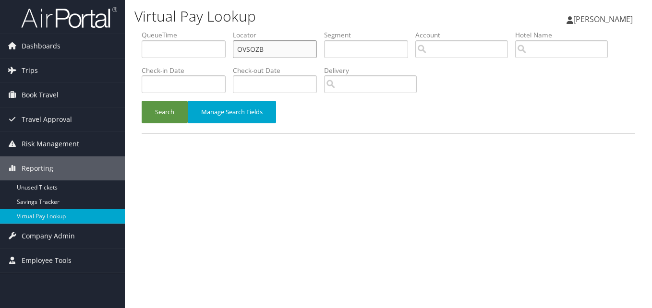
paste input "MTAPID"
drag, startPoint x: 220, startPoint y: 59, endPoint x: 189, endPoint y: 65, distance: 32.4
click at [189, 30] on ul "QueueTime Locator OVSOZB Segment Account Traveler Hotel Name Check-in Date Chec…" at bounding box center [389, 30] width 494 height 0
type input "MTAPID"
click at [172, 98] on li "Check-in Date" at bounding box center [187, 83] width 91 height 35
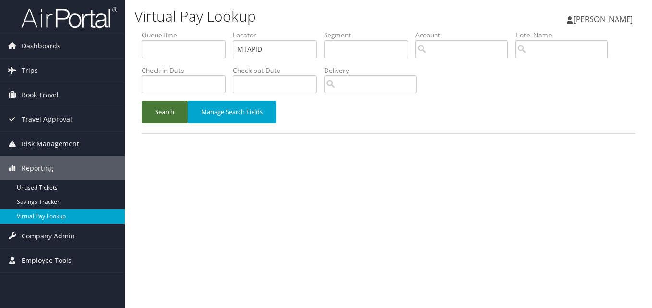
click at [185, 104] on button "Search" at bounding box center [165, 112] width 46 height 23
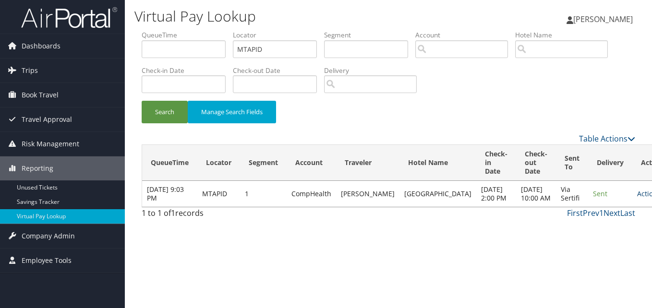
click at [652, 197] on icon at bounding box center [664, 194] width 7 height 7
click at [610, 223] on link "Resend" at bounding box center [594, 216] width 61 height 16
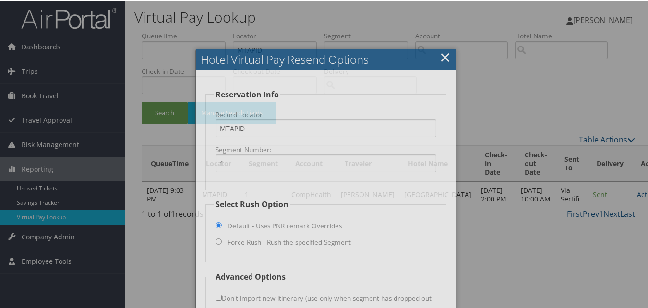
click at [613, 198] on div at bounding box center [326, 154] width 652 height 308
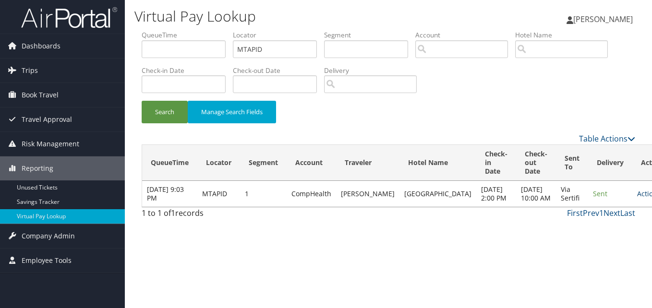
click at [637, 198] on link "Actions" at bounding box center [652, 193] width 30 height 9
click at [599, 232] on link "Logs" at bounding box center [594, 233] width 61 height 16
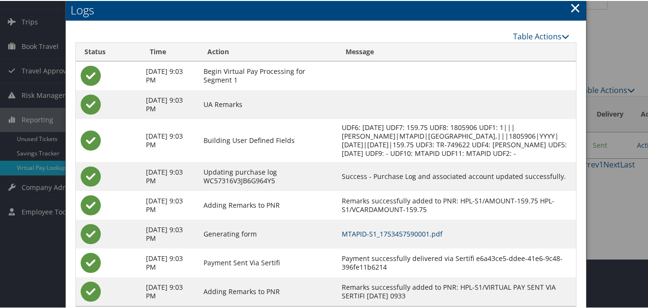
scroll to position [82, 0]
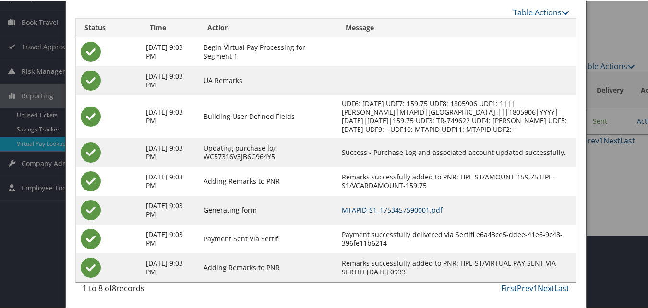
click at [415, 206] on link "MTAPID-S1_1753457590001.pdf" at bounding box center [392, 209] width 101 height 9
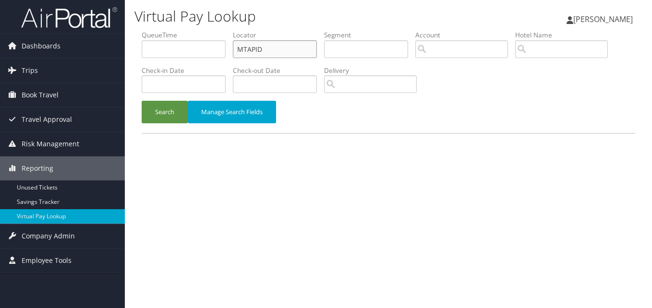
paste input ") JXYREA"
drag, startPoint x: 271, startPoint y: 46, endPoint x: 215, endPoint y: 71, distance: 61.5
click at [196, 30] on ul "QueueTime Locator ) JXYREA Segment Account Traveler Hotel Name Check-in Date Ch…" at bounding box center [389, 30] width 494 height 0
type input "JXYREA"
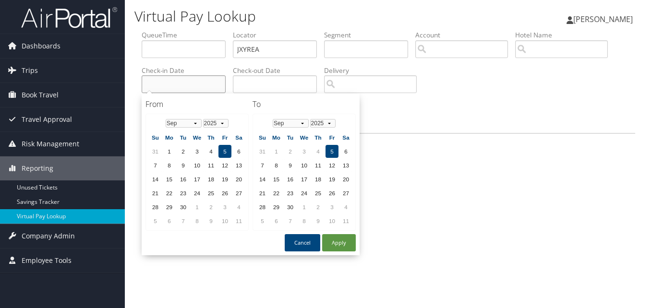
click at [193, 90] on input "text" at bounding box center [184, 84] width 84 height 18
click at [463, 143] on div "QueueTime Locator JXYREA Segment Account Traveler Hotel Name Check-in Date Chec…" at bounding box center [389, 86] width 508 height 113
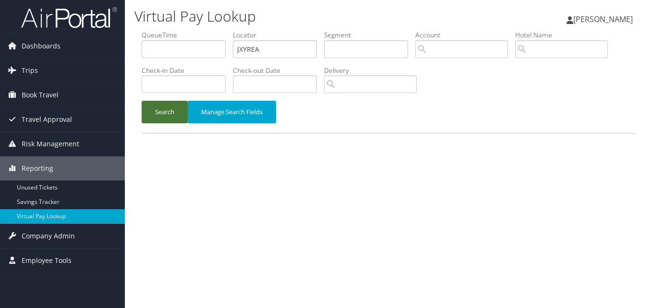
click at [159, 108] on button "Search" at bounding box center [165, 112] width 46 height 23
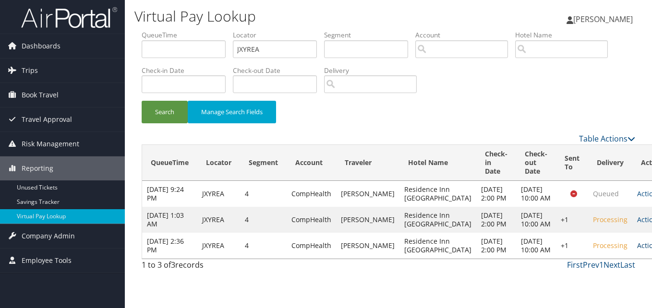
click at [637, 250] on link "Actions" at bounding box center [652, 245] width 30 height 9
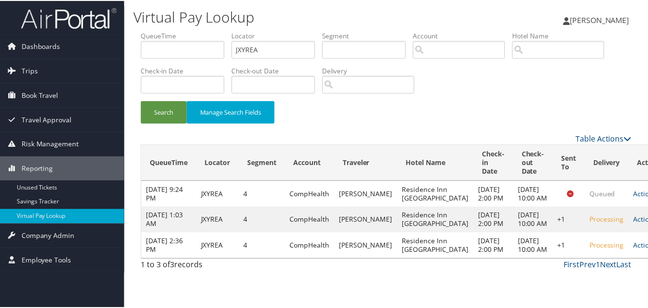
scroll to position [31, 0]
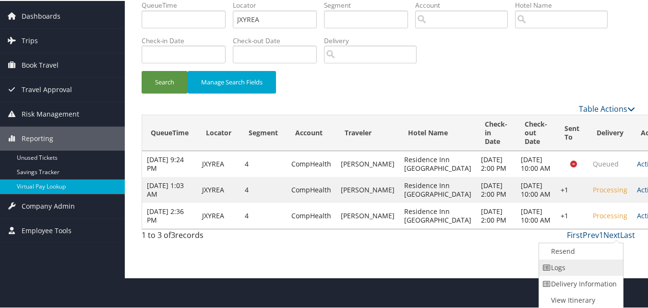
click at [586, 272] on link "Logs" at bounding box center [580, 267] width 82 height 16
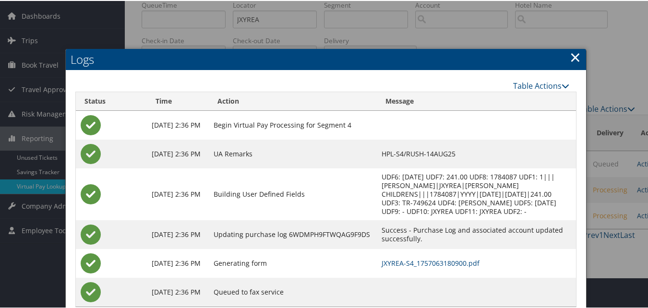
scroll to position [55, 0]
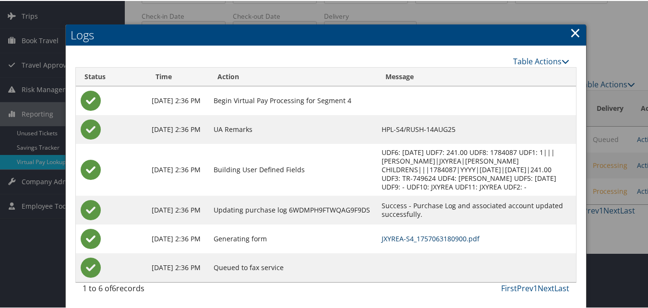
click at [436, 235] on link "JXYREA-S4_1757063180900.pdf" at bounding box center [431, 237] width 98 height 9
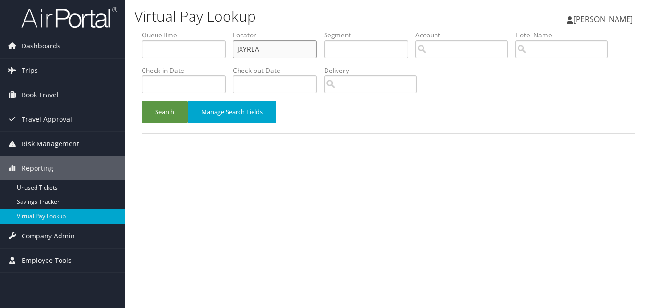
drag, startPoint x: 266, startPoint y: 43, endPoint x: 153, endPoint y: 54, distance: 113.4
click at [153, 30] on ul "QueueTime Locator JXYREA Segment Account Traveler Hotel Name Check-in Date Chec…" at bounding box center [389, 30] width 494 height 0
paste input "CDZLZ"
type input "JCDZLZ"
click at [164, 114] on button "Search" at bounding box center [165, 112] width 46 height 23
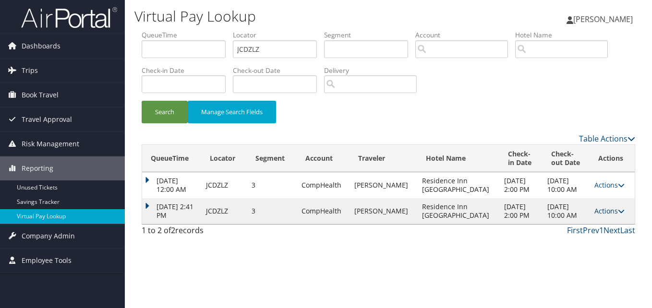
click at [610, 210] on link "Actions" at bounding box center [610, 211] width 30 height 9
click at [593, 239] on link "Logs" at bounding box center [589, 241] width 61 height 16
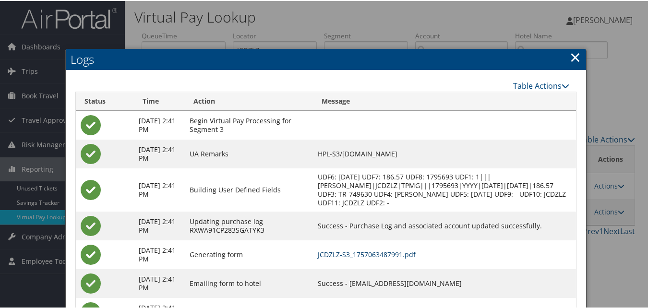
scroll to position [45, 0]
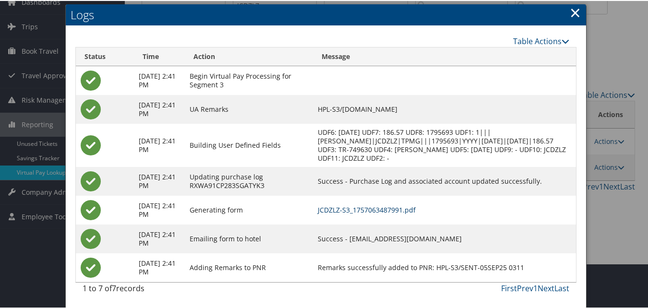
click at [411, 209] on link "JCDZLZ-S3_1757063487991.pdf" at bounding box center [367, 209] width 98 height 9
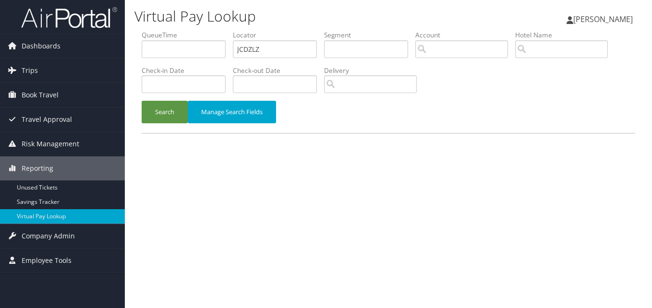
click at [155, 30] on ul "QueueTime Locator JCDZLZ Segment Account Traveler Hotel Name Check-in Date Chec…" at bounding box center [389, 30] width 494 height 0
type input "JCAUWD"
click at [142, 101] on button "Search" at bounding box center [165, 112] width 46 height 23
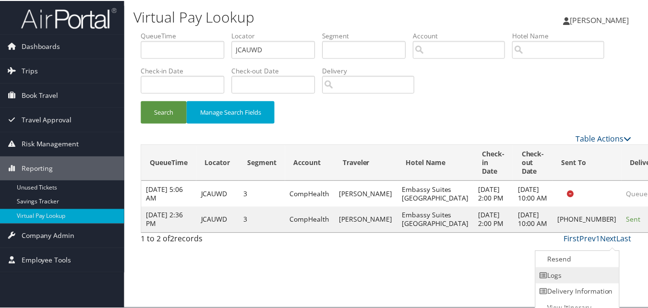
scroll to position [9, 0]
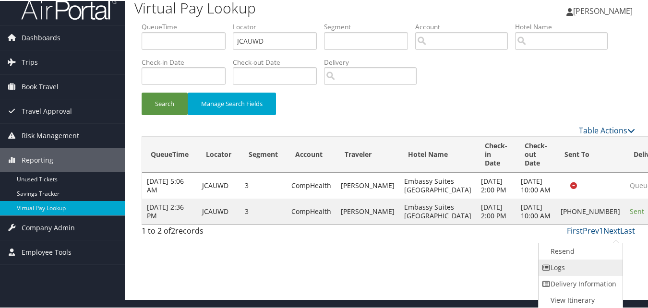
click at [580, 266] on link "Logs" at bounding box center [580, 267] width 82 height 16
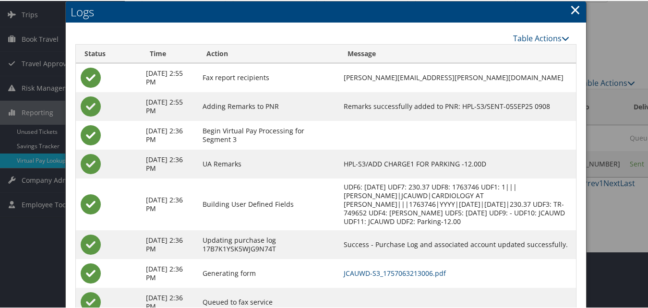
scroll to position [91, 0]
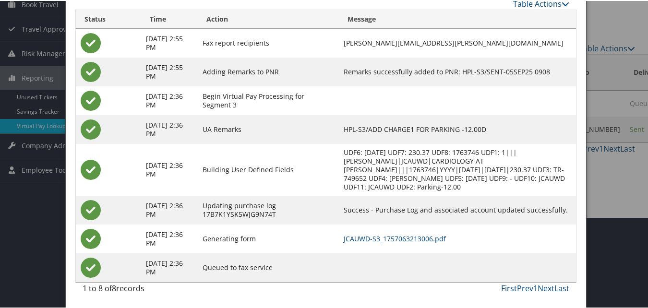
click at [411, 232] on td "JCAUWD-S3_1757063213006.pdf" at bounding box center [457, 238] width 237 height 29
click at [412, 240] on link "JCAUWD-S3_1757063213006.pdf" at bounding box center [395, 237] width 102 height 9
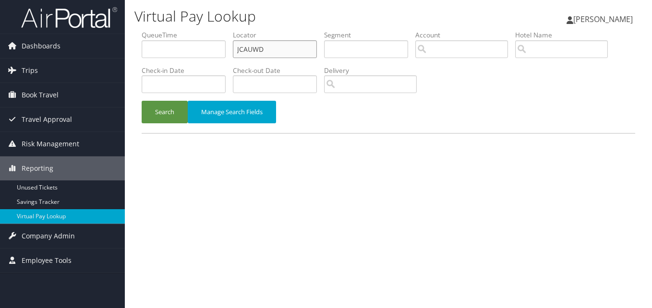
drag, startPoint x: 263, startPoint y: 47, endPoint x: 209, endPoint y: 49, distance: 53.9
click at [209, 30] on ul "QueueTime Locator JCAUWD Segment Account Traveler Hotel Name Check-in Date Chec…" at bounding box center [389, 30] width 494 height 0
paste input "EUEIHM"
type input "EUEIHM"
click at [159, 116] on button "Search" at bounding box center [165, 112] width 46 height 23
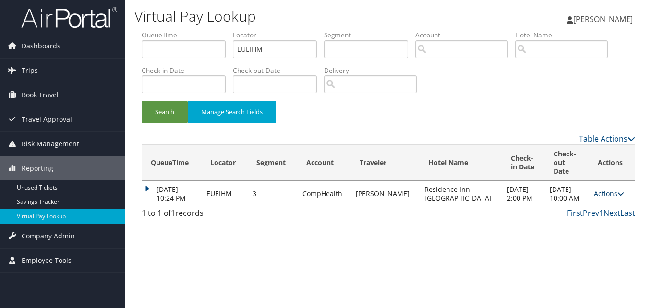
click at [594, 193] on link "Actions" at bounding box center [609, 193] width 30 height 9
click at [579, 220] on link "Logs" at bounding box center [588, 220] width 61 height 16
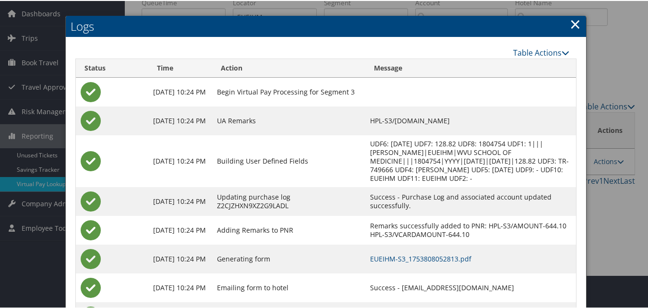
scroll to position [73, 0]
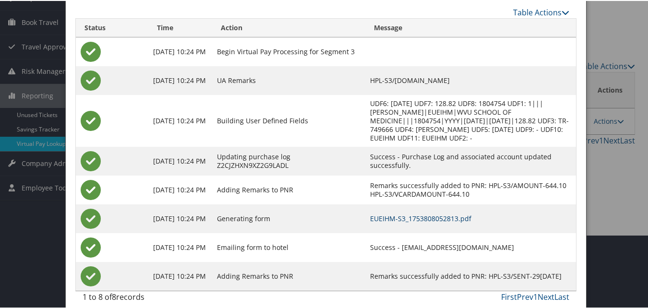
click at [370, 213] on link "EUEIHM-S3_1753808052813.pdf" at bounding box center [420, 217] width 101 height 9
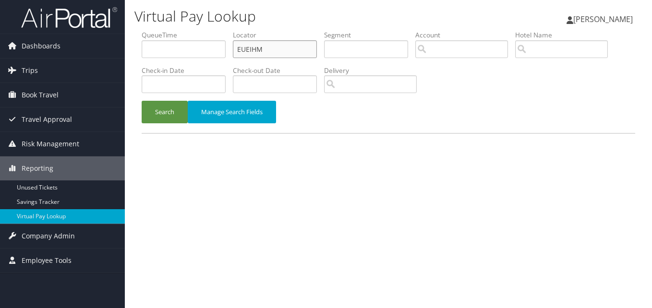
paste input "DGQZPJ"
drag, startPoint x: 0, startPoint y: 0, endPoint x: 207, endPoint y: 53, distance: 213.2
click at [207, 30] on ul "QueueTime Locator DGQZPJ Segment Account Traveler Hotel Name Check-in Date Chec…" at bounding box center [389, 30] width 494 height 0
type input "DGQZPJ"
drag, startPoint x: 182, startPoint y: 110, endPoint x: 200, endPoint y: 116, distance: 19.5
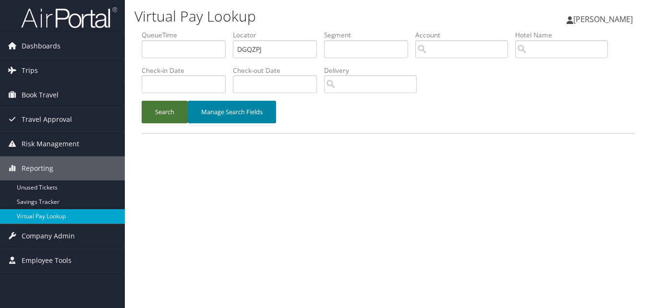
click at [182, 110] on button "Search" at bounding box center [165, 112] width 46 height 23
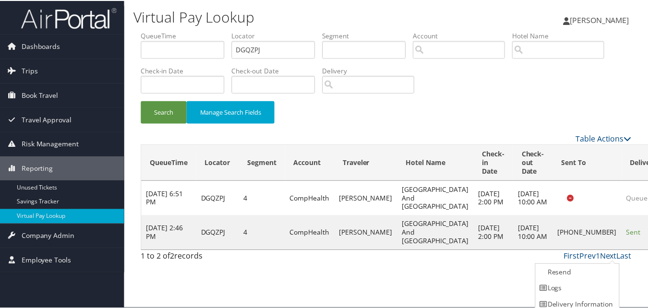
scroll to position [22, 0]
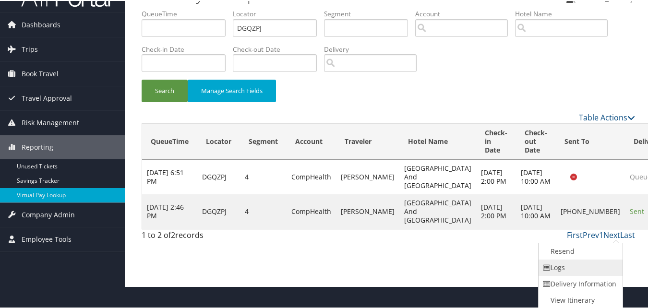
click at [565, 267] on link "Logs" at bounding box center [580, 267] width 82 height 16
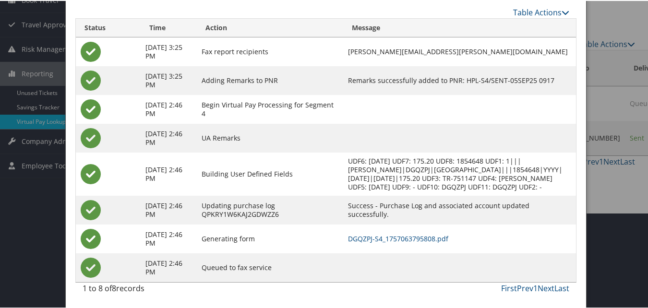
scroll to position [104, 0]
click at [426, 235] on link "DGQZPJ-S4_1757063795808.pdf" at bounding box center [398, 237] width 100 height 9
